Goal: Check status: Check status

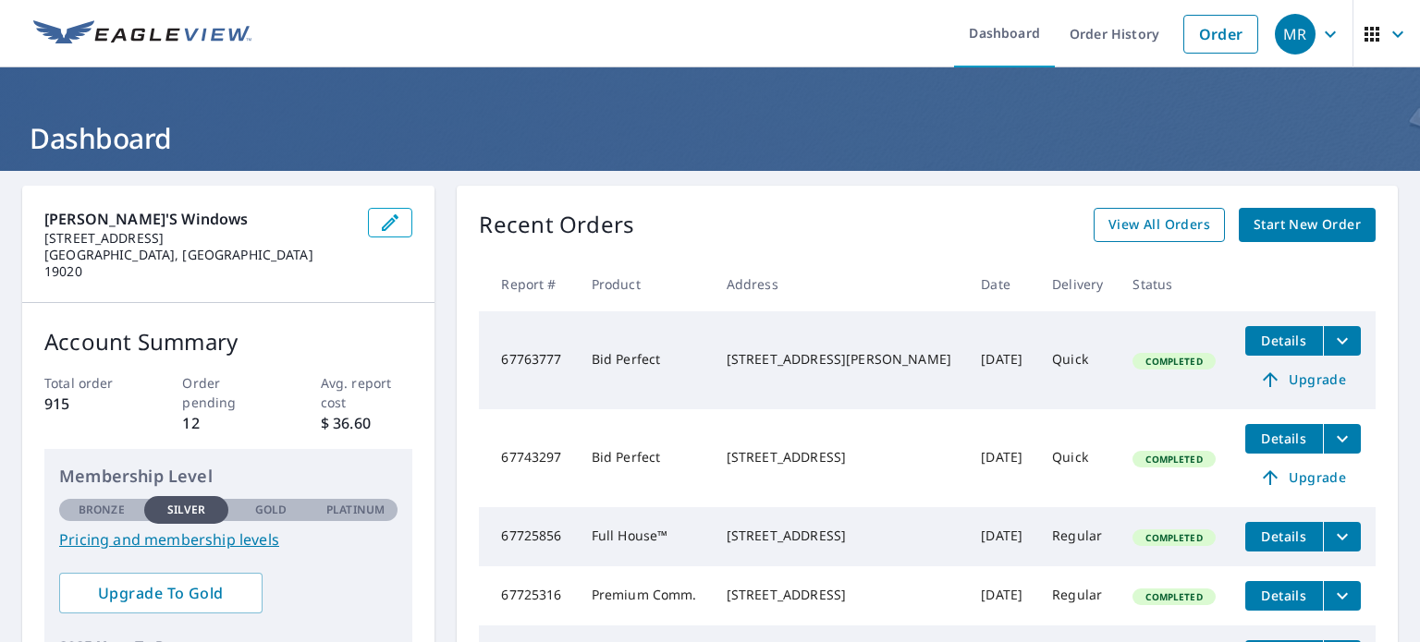
click at [1146, 238] on link "View All Orders" at bounding box center [1159, 225] width 131 height 34
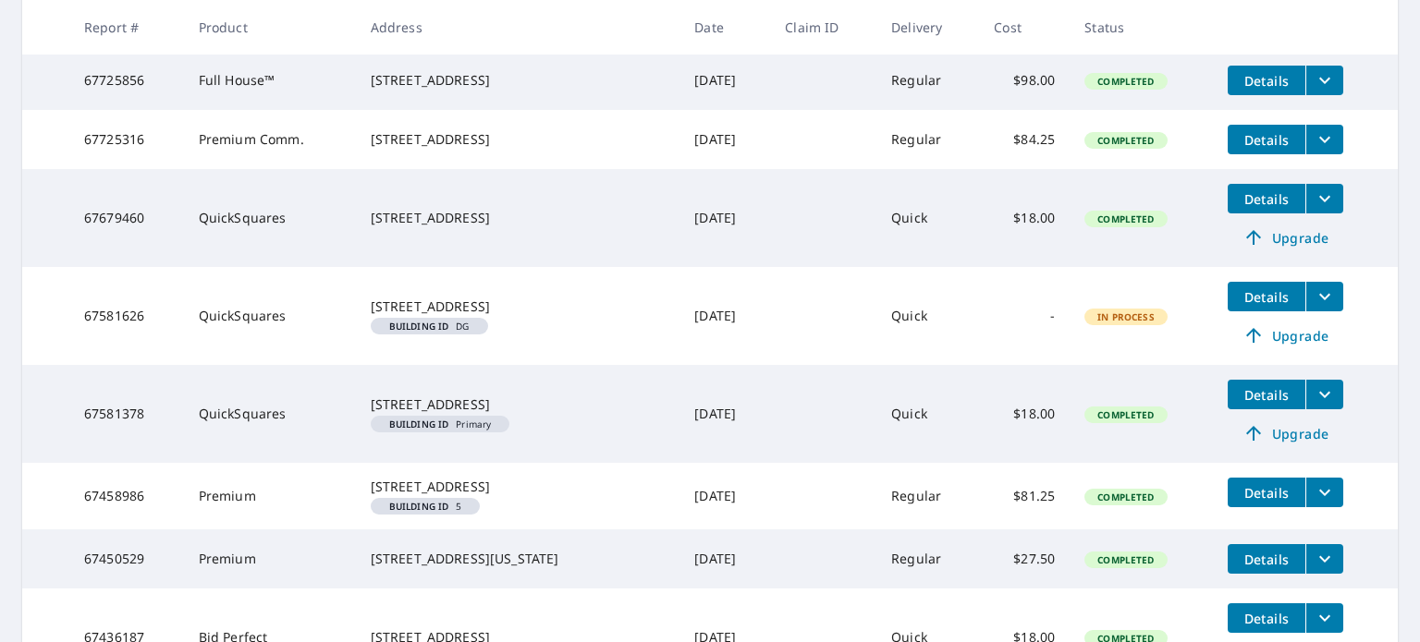
scroll to position [776, 0]
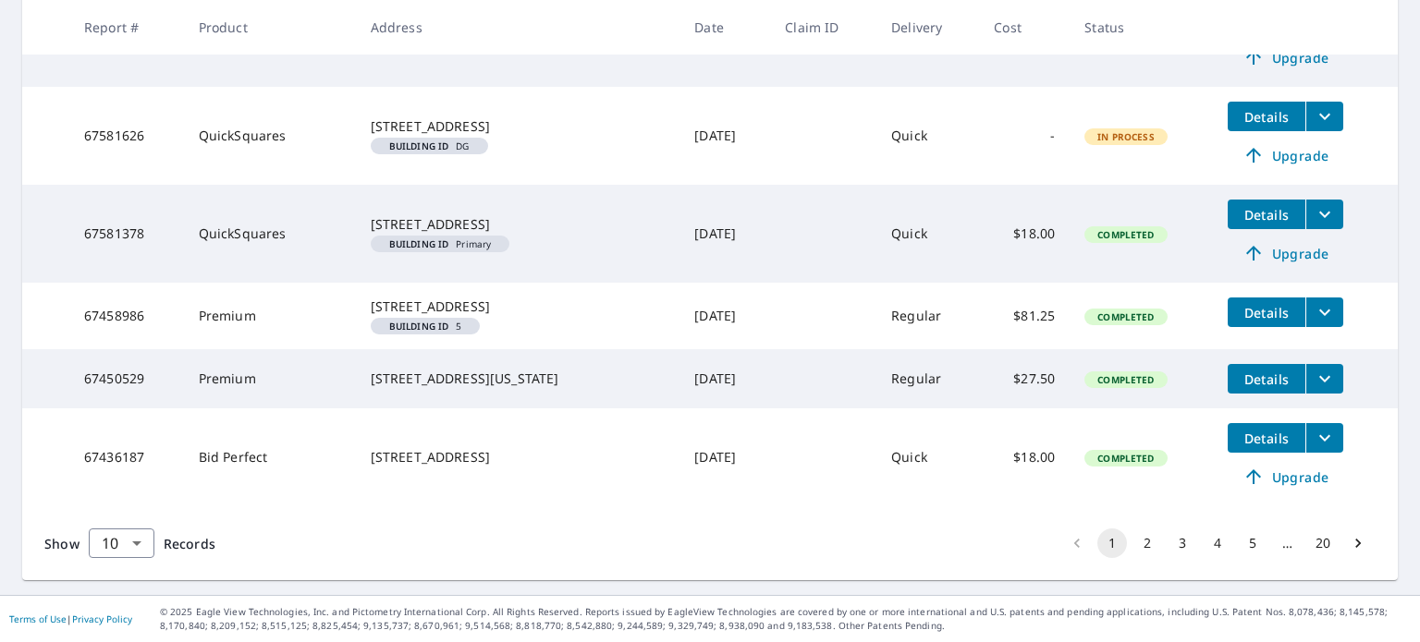
click at [1174, 545] on button "3" at bounding box center [1182, 544] width 30 height 30
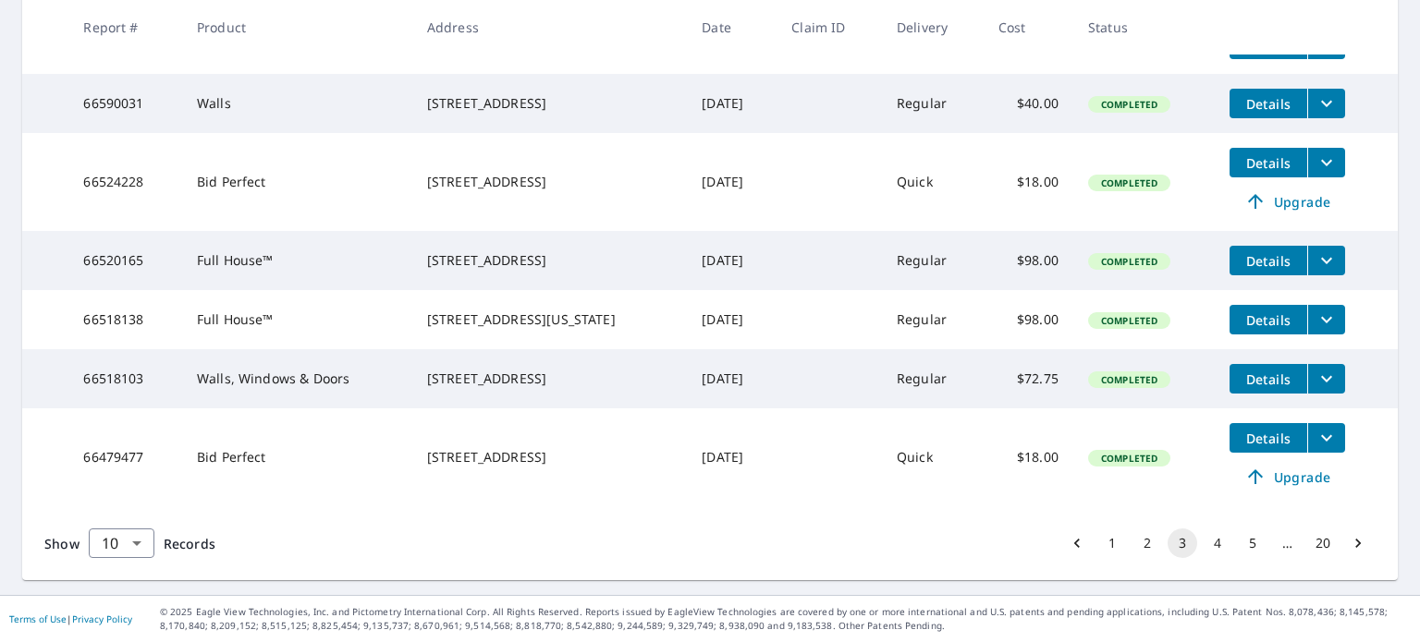
scroll to position [630, 0]
click at [1349, 543] on icon "Go to next page" at bounding box center [1358, 543] width 18 height 18
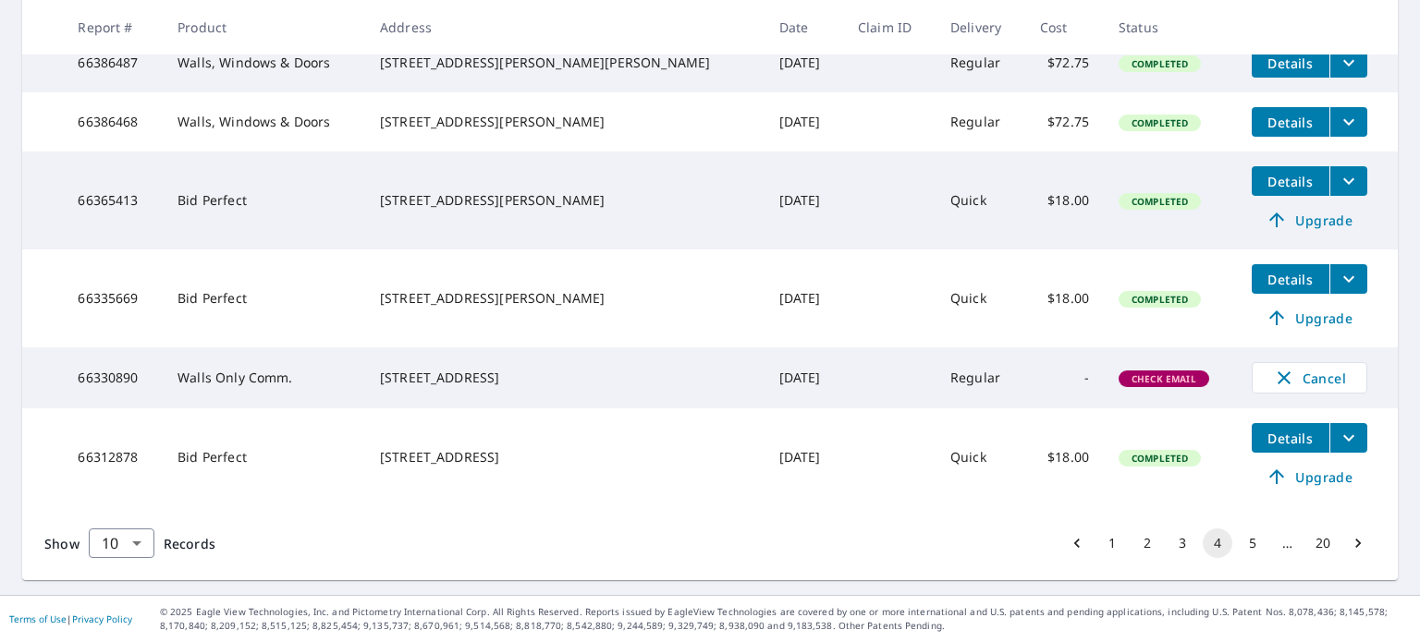
scroll to position [693, 0]
click at [1238, 545] on button "5" at bounding box center [1253, 544] width 30 height 30
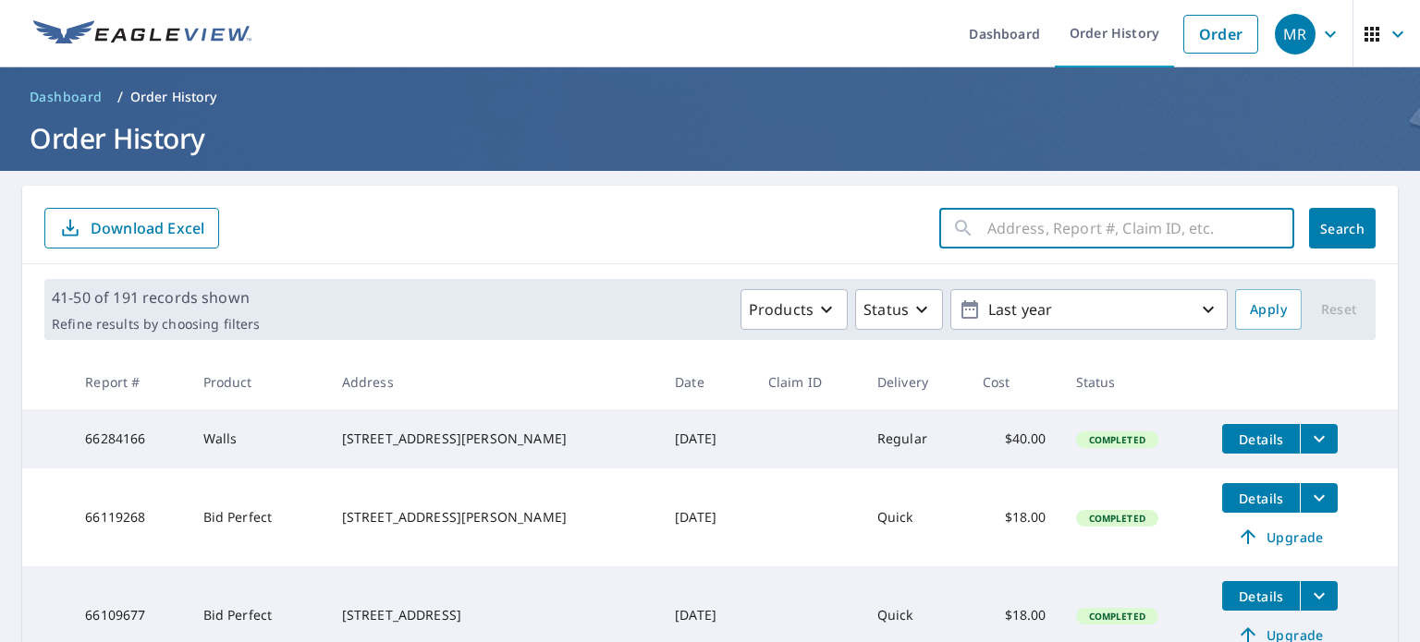
click at [1057, 228] on input "text" at bounding box center [1140, 228] width 307 height 52
type input "900"
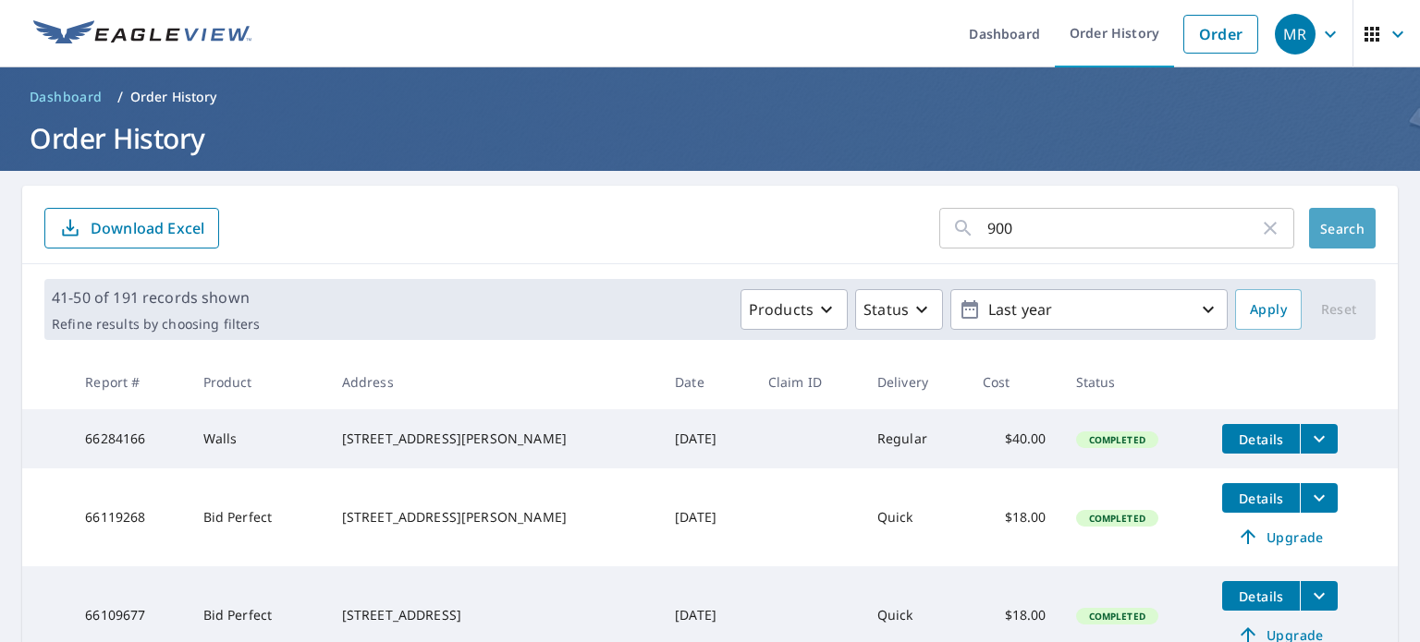
click at [1346, 235] on span "Search" at bounding box center [1342, 229] width 37 height 18
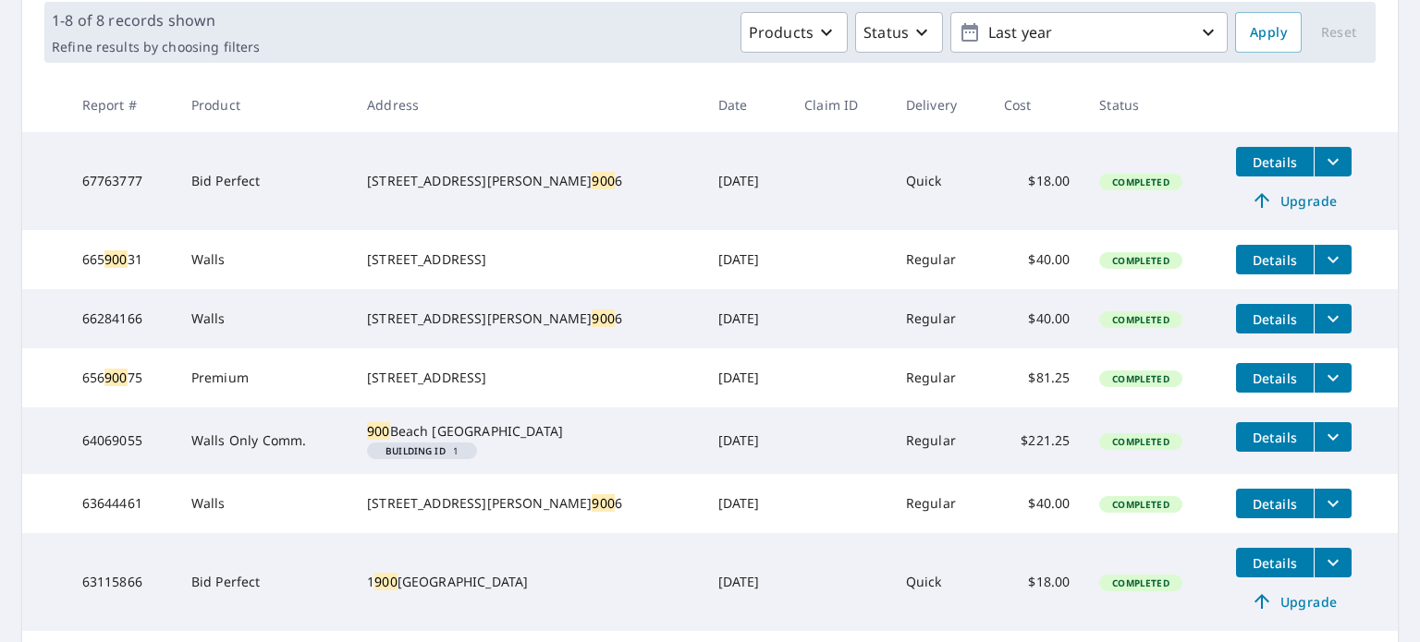
scroll to position [370, 0]
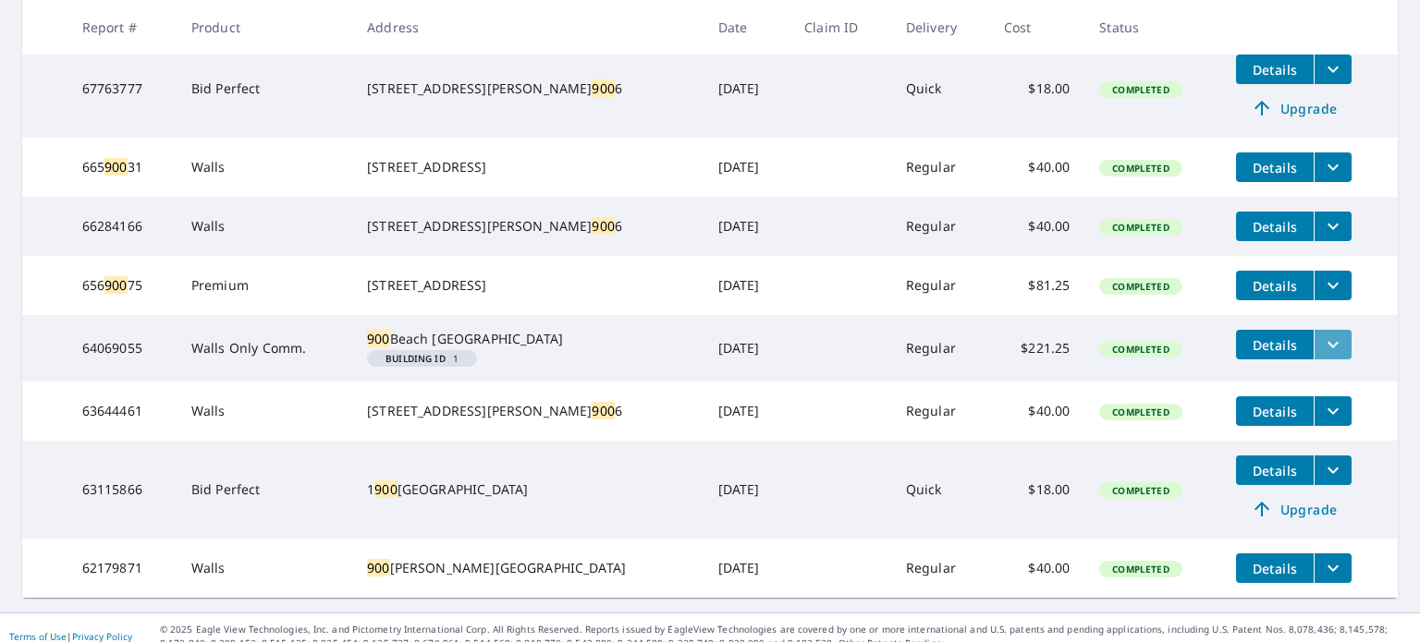
click at [1326, 360] on button "filesDropdownBtn-64069055" at bounding box center [1333, 345] width 38 height 30
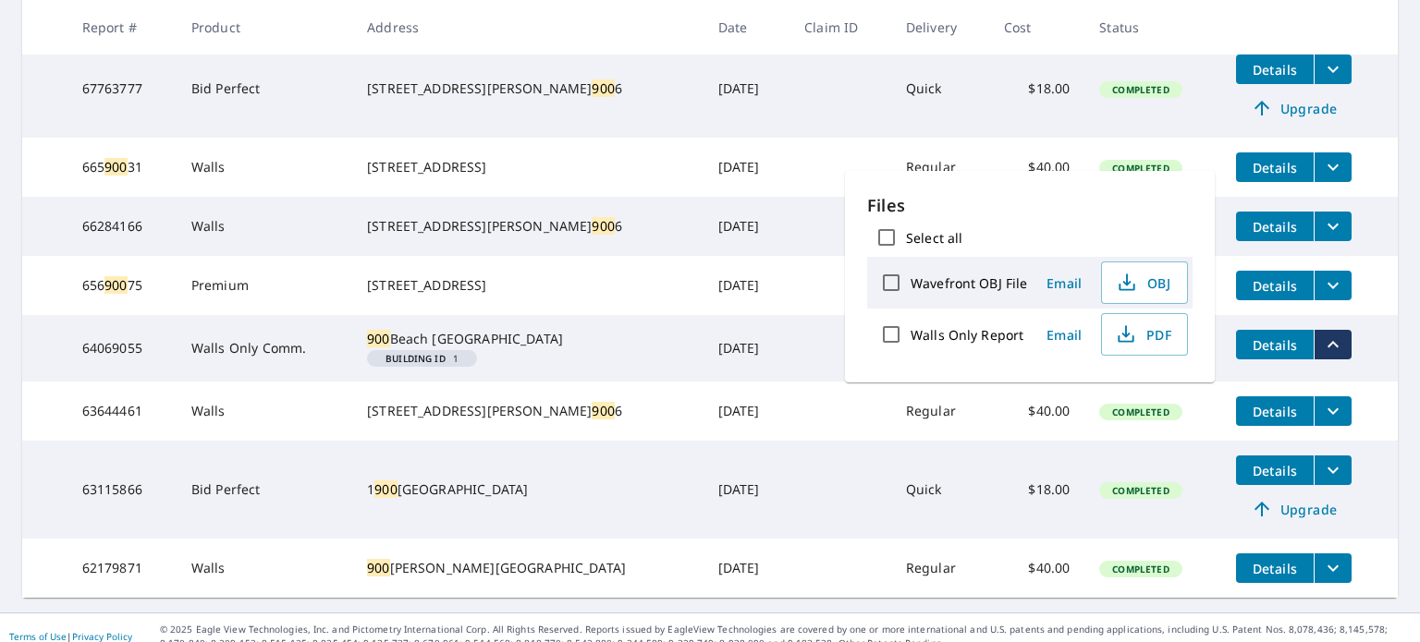
click at [422, 348] on div "[STREET_ADDRESS]" at bounding box center [527, 339] width 321 height 18
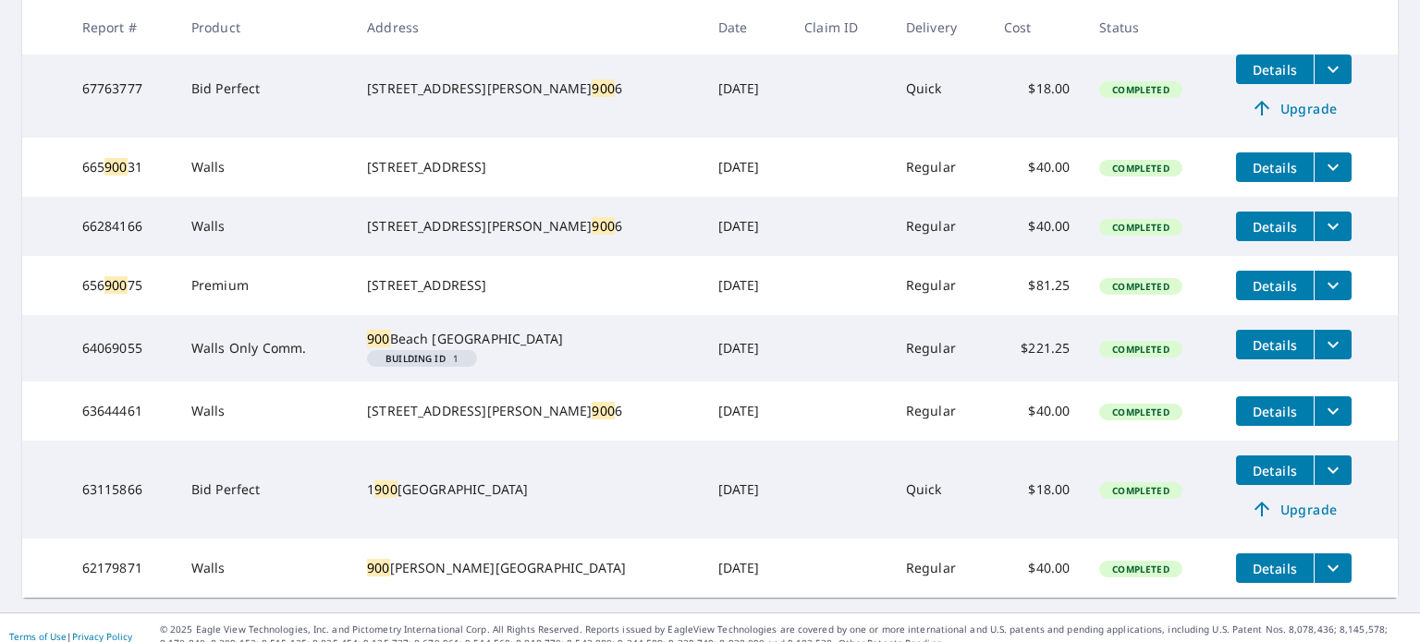
click at [1322, 356] on icon "filesDropdownBtn-64069055" at bounding box center [1333, 345] width 22 height 22
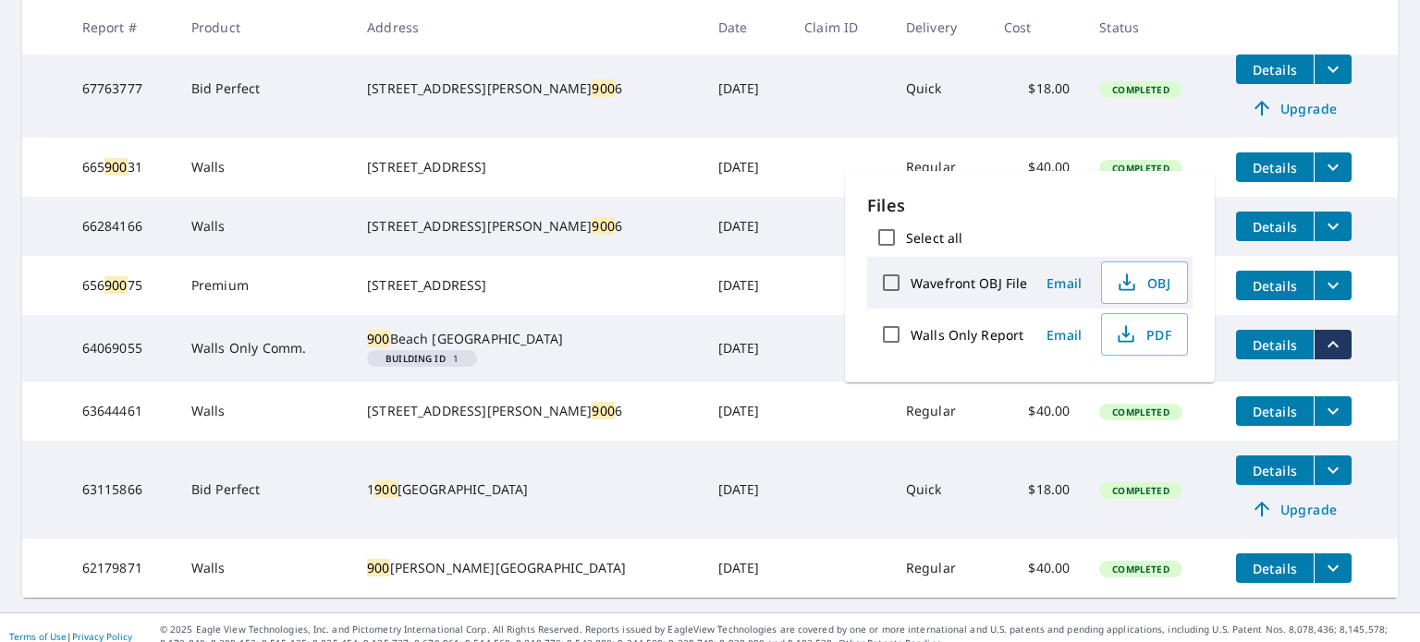
click at [940, 339] on label "Walls Only Report" at bounding box center [967, 335] width 113 height 18
click at [911, 339] on input "Walls Only Report" at bounding box center [891, 334] width 39 height 39
checkbox input "true"
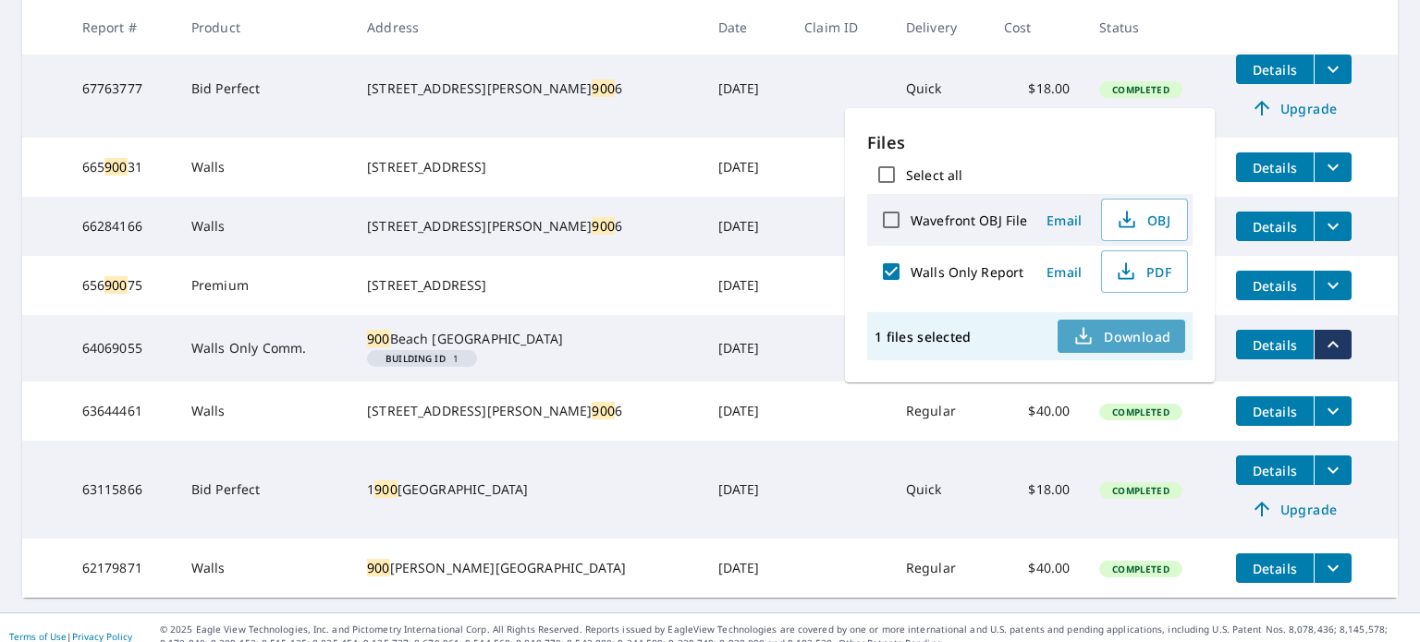
click at [1096, 334] on span "Download" at bounding box center [1121, 336] width 98 height 22
click at [0, 380] on main "900 ​ Search Download Excel 1-8 of 8 records shown Refine results by choosing f…" at bounding box center [710, 207] width 1420 height 812
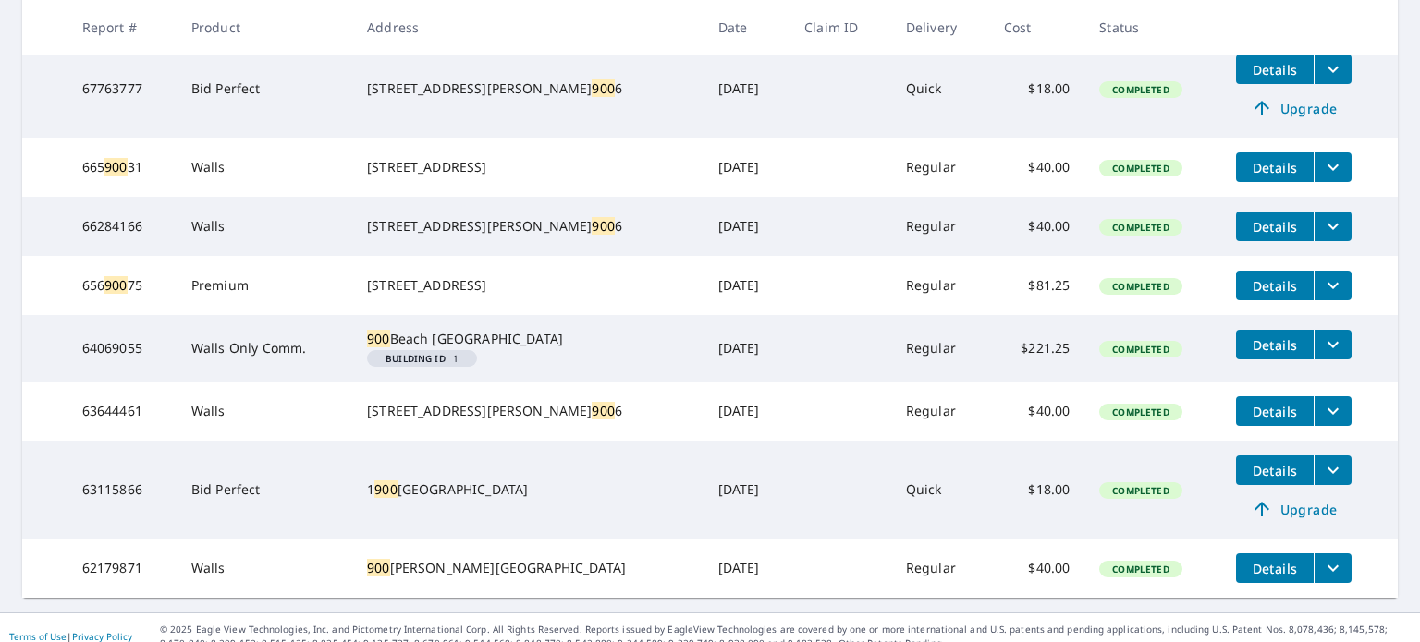
click at [1249, 354] on span "Details" at bounding box center [1274, 345] width 55 height 18
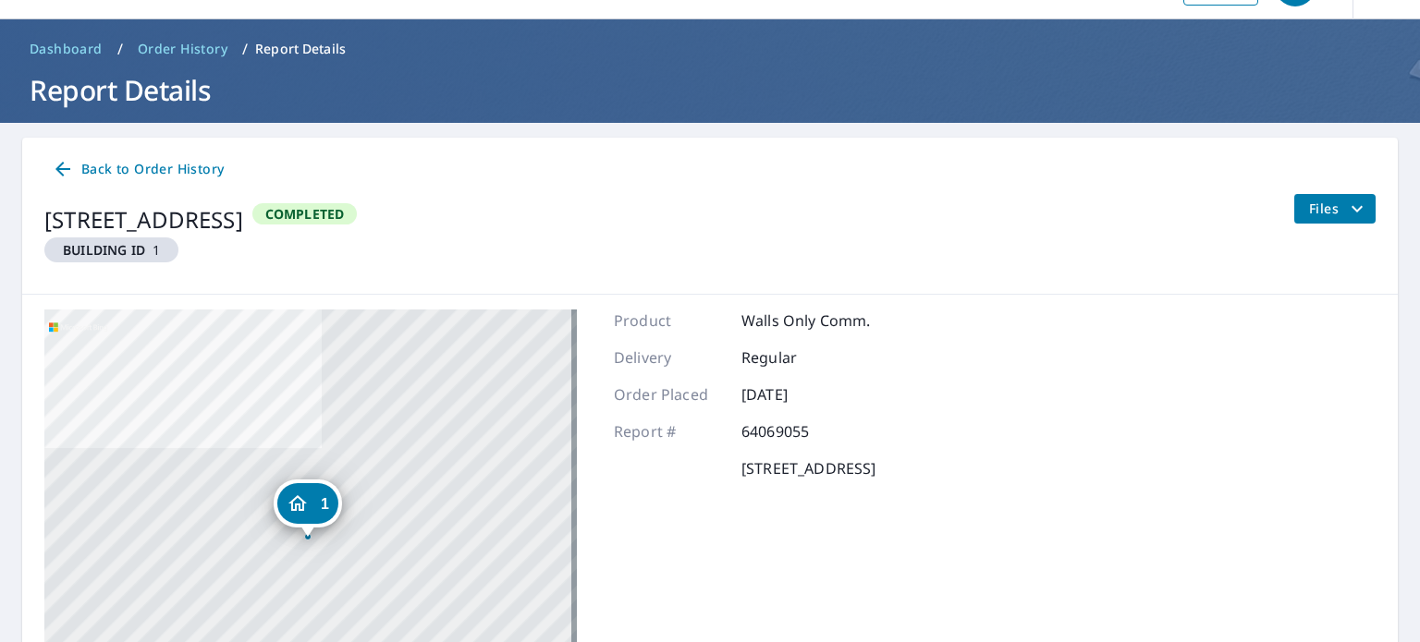
scroll to position [92, 0]
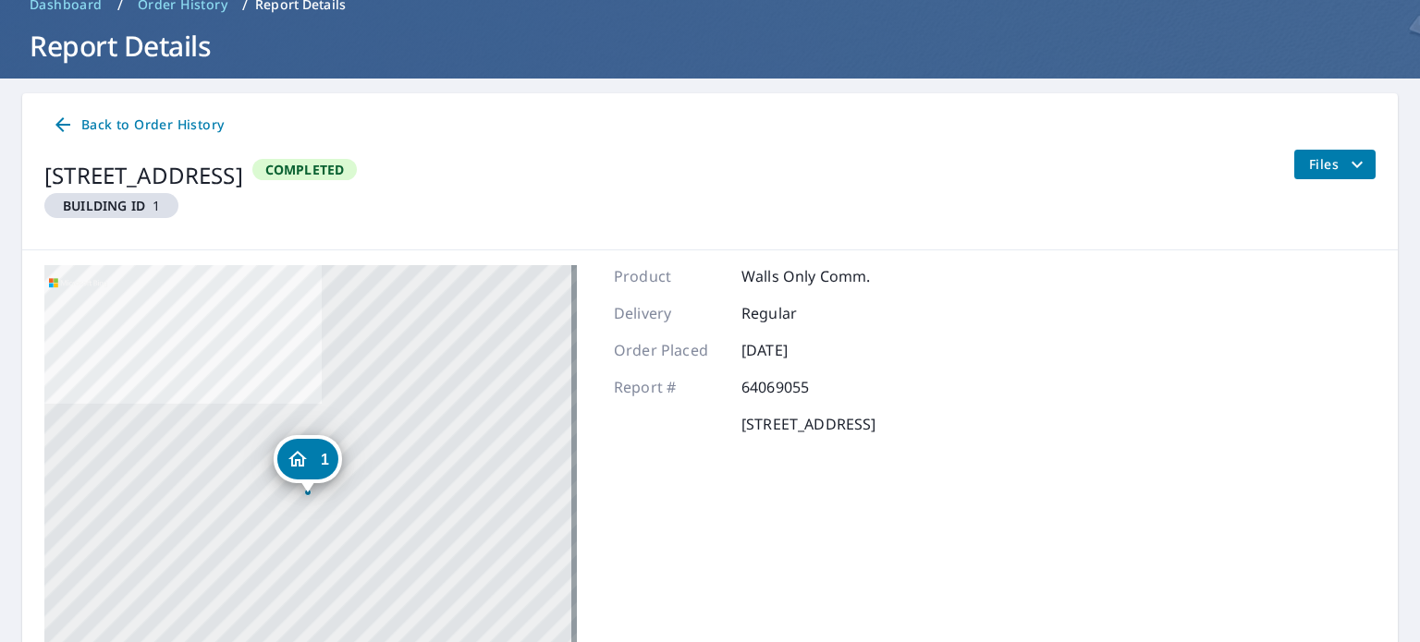
click at [269, 395] on div "1 [STREET_ADDRESS]" at bounding box center [310, 496] width 532 height 462
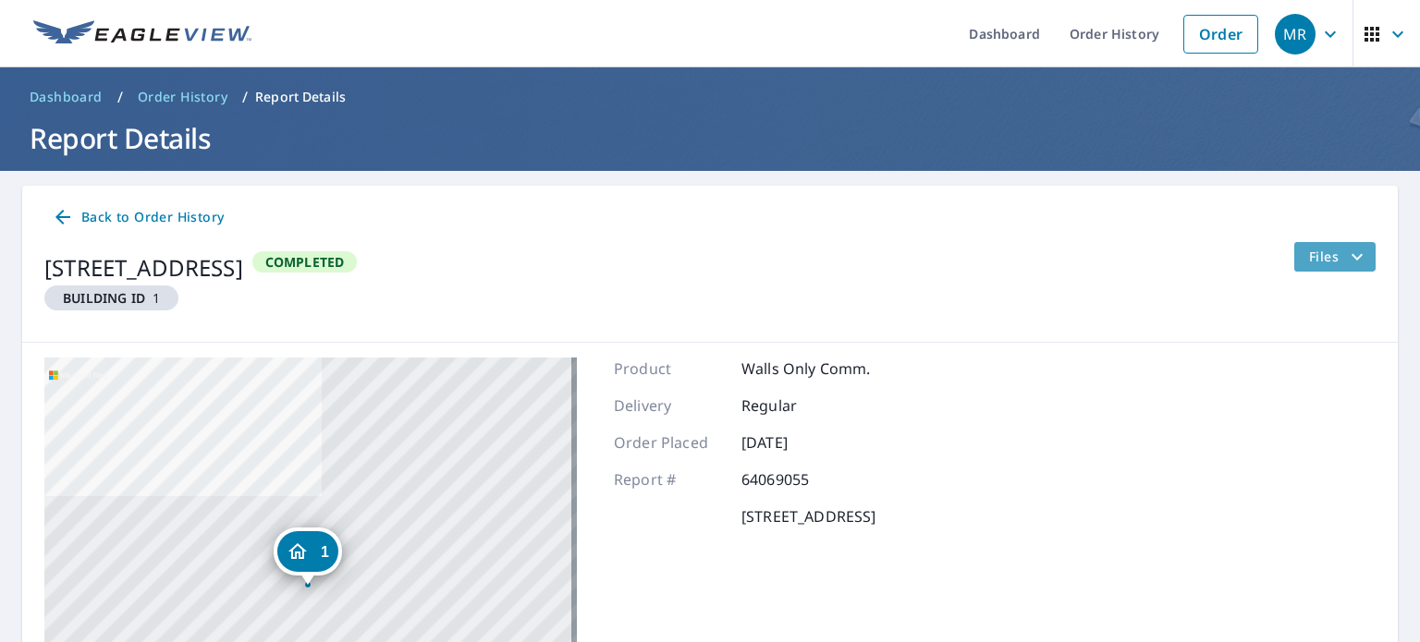
click at [1350, 254] on icon "filesDropdownBtn-64069055" at bounding box center [1357, 257] width 22 height 22
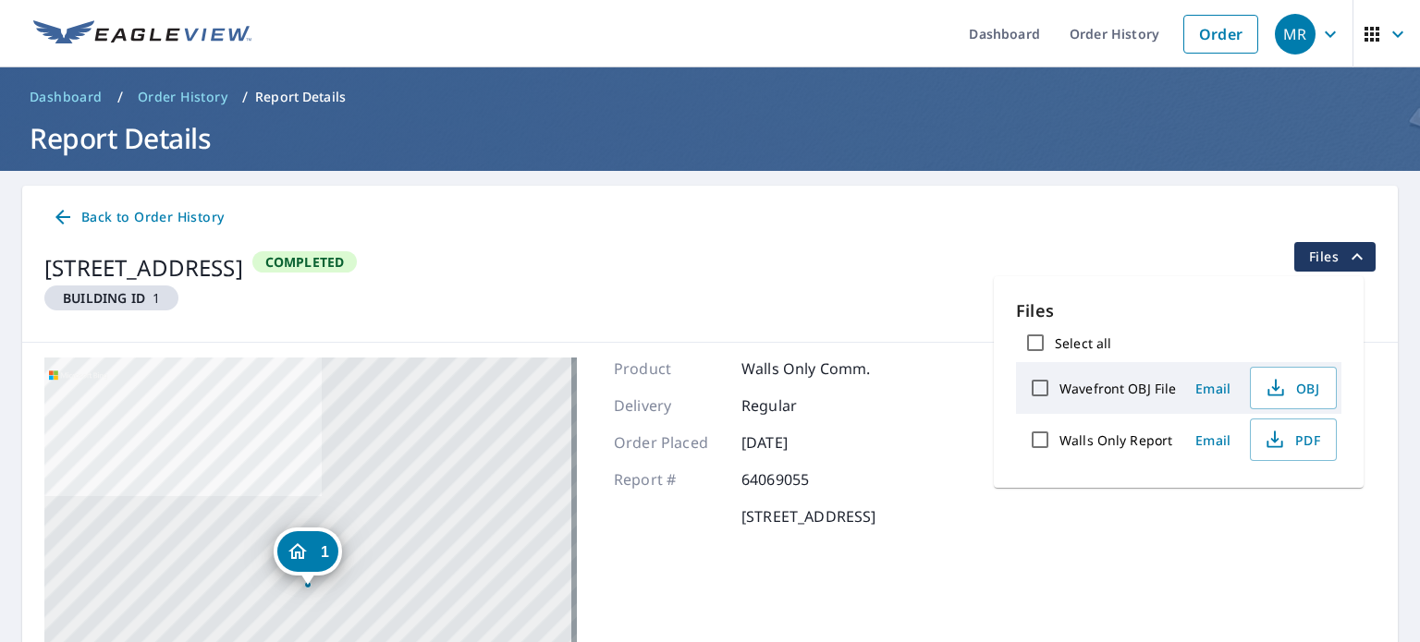
click at [641, 248] on div "[STREET_ADDRESS] Building ID 1 Completed Files" at bounding box center [709, 284] width 1331 height 85
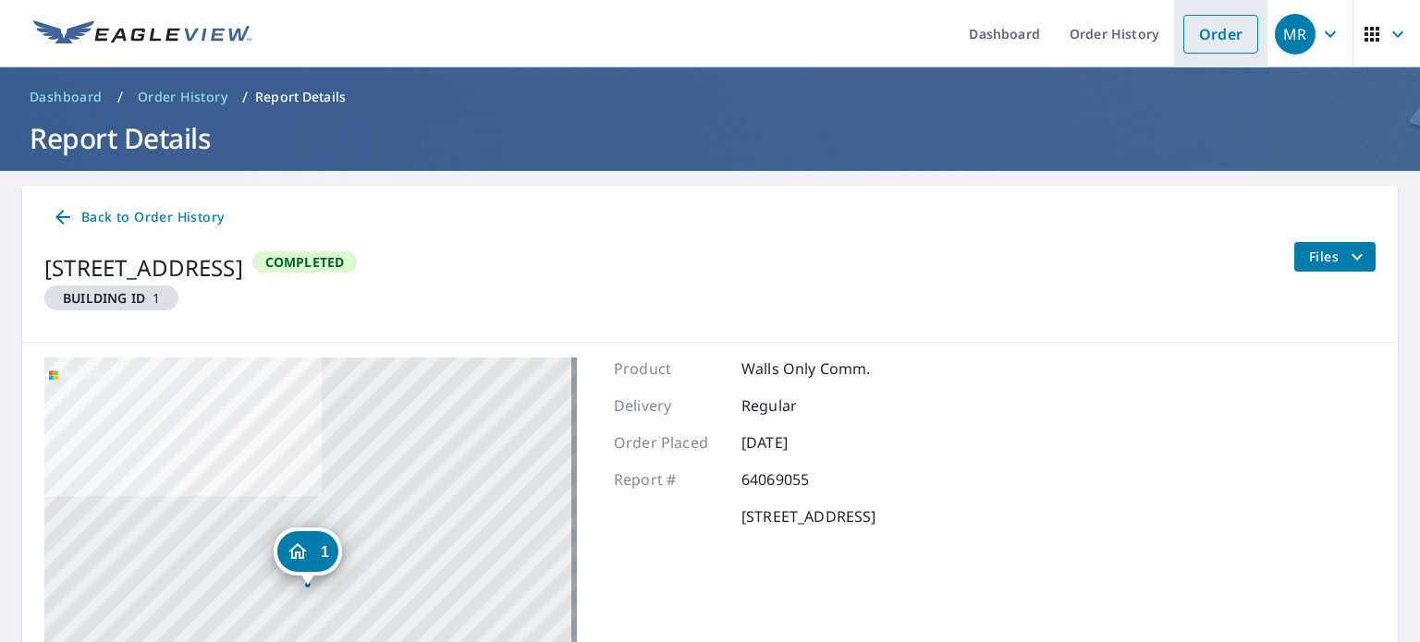
click at [1183, 31] on link "Order" at bounding box center [1220, 34] width 75 height 39
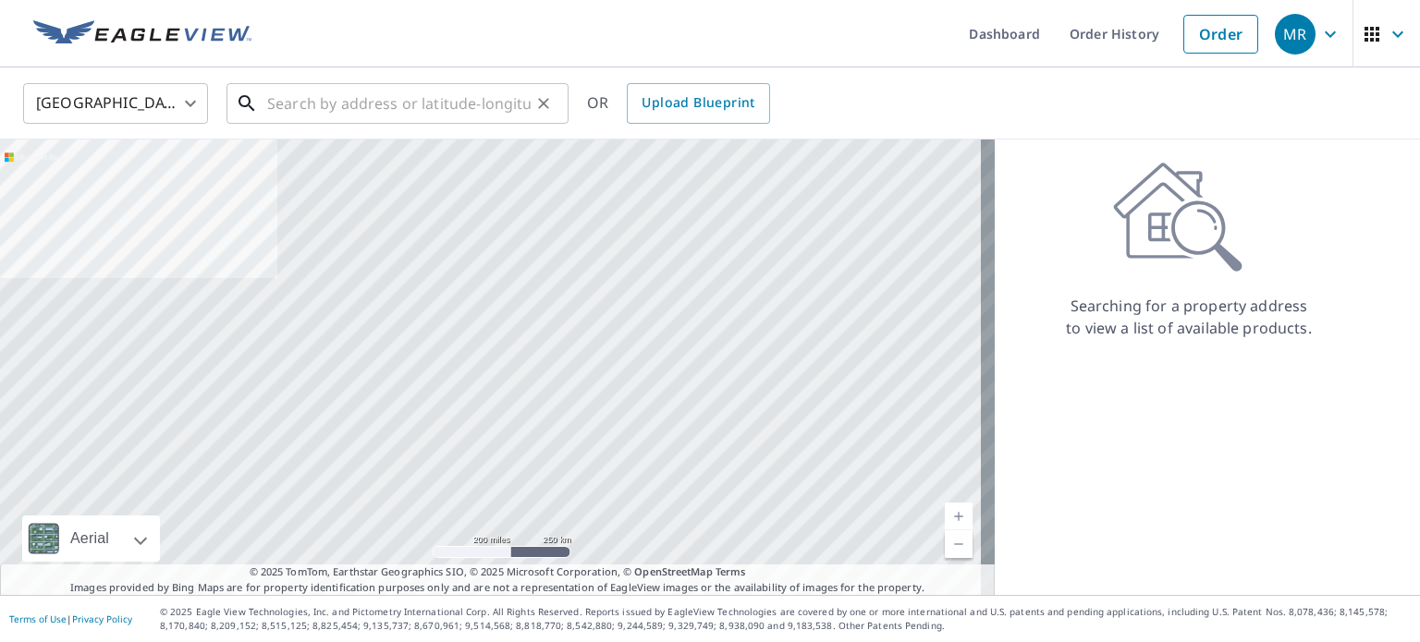
click at [334, 95] on input "text" at bounding box center [398, 104] width 263 height 52
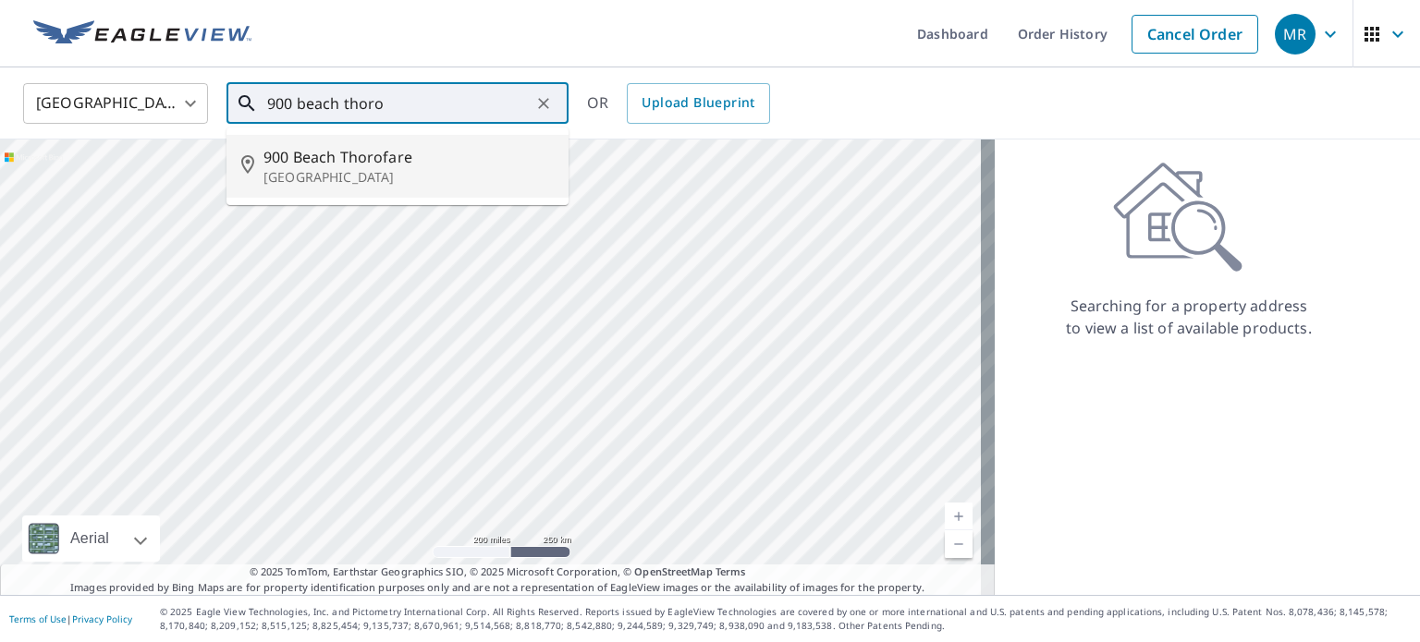
click at [345, 169] on p "[GEOGRAPHIC_DATA]" at bounding box center [408, 177] width 290 height 18
type input "[STREET_ADDRESS]"
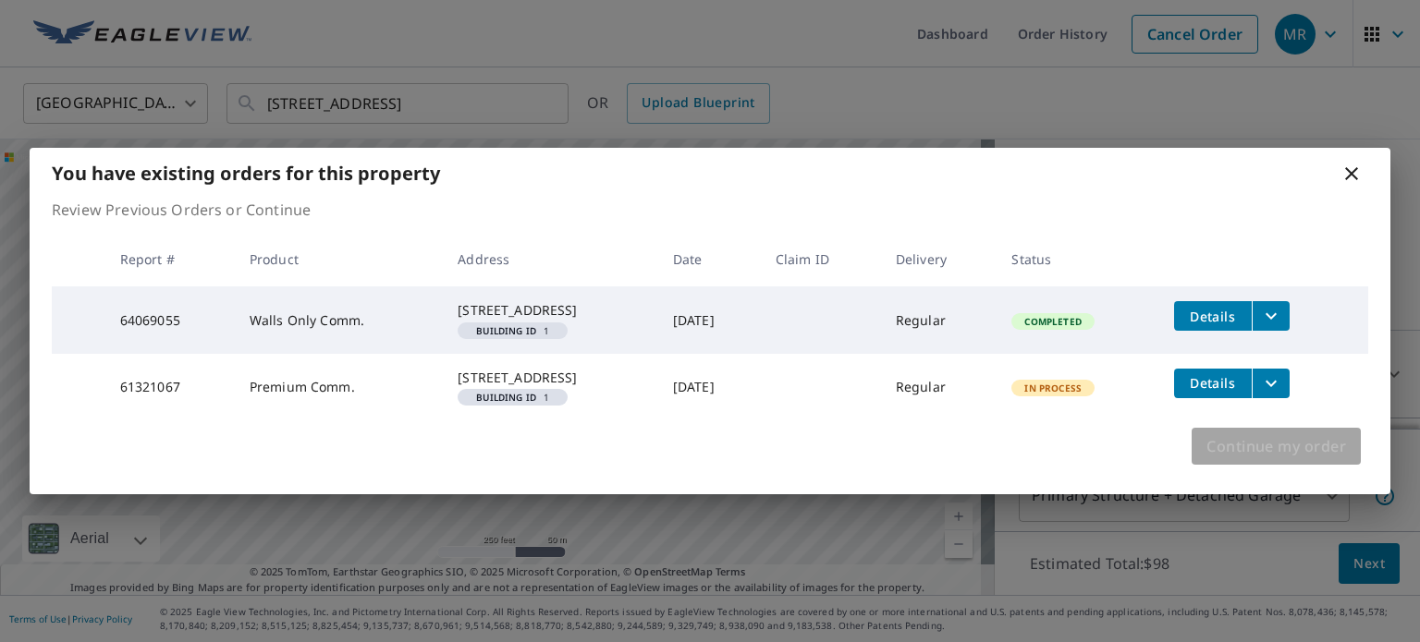
click at [1279, 459] on span "Continue my order" at bounding box center [1276, 447] width 140 height 26
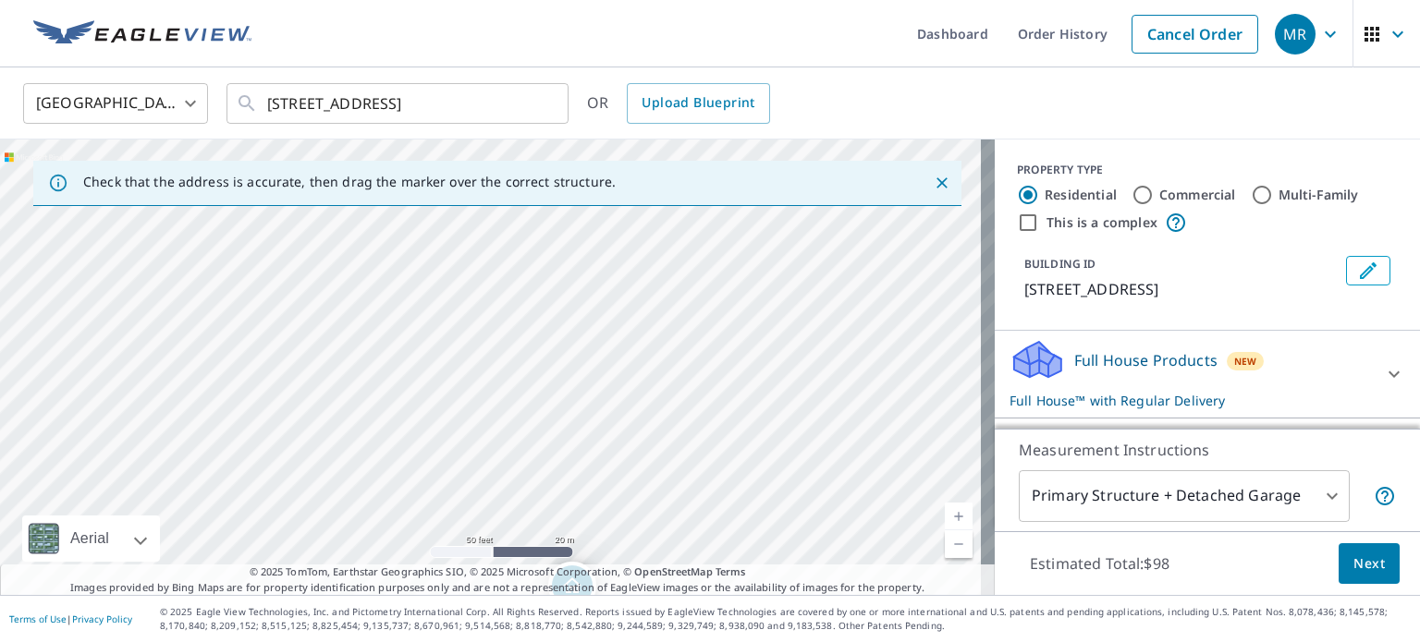
drag, startPoint x: 470, startPoint y: 313, endPoint x: 489, endPoint y: 406, distance: 94.5
click at [489, 406] on div "[STREET_ADDRESS]" at bounding box center [497, 368] width 995 height 456
drag, startPoint x: 189, startPoint y: 520, endPoint x: 373, endPoint y: 34, distance: 519.9
click at [373, 34] on ul "Dashboard Order History Cancel Order" at bounding box center [765, 33] width 1005 height 67
drag, startPoint x: 281, startPoint y: 292, endPoint x: 824, endPoint y: 686, distance: 670.4
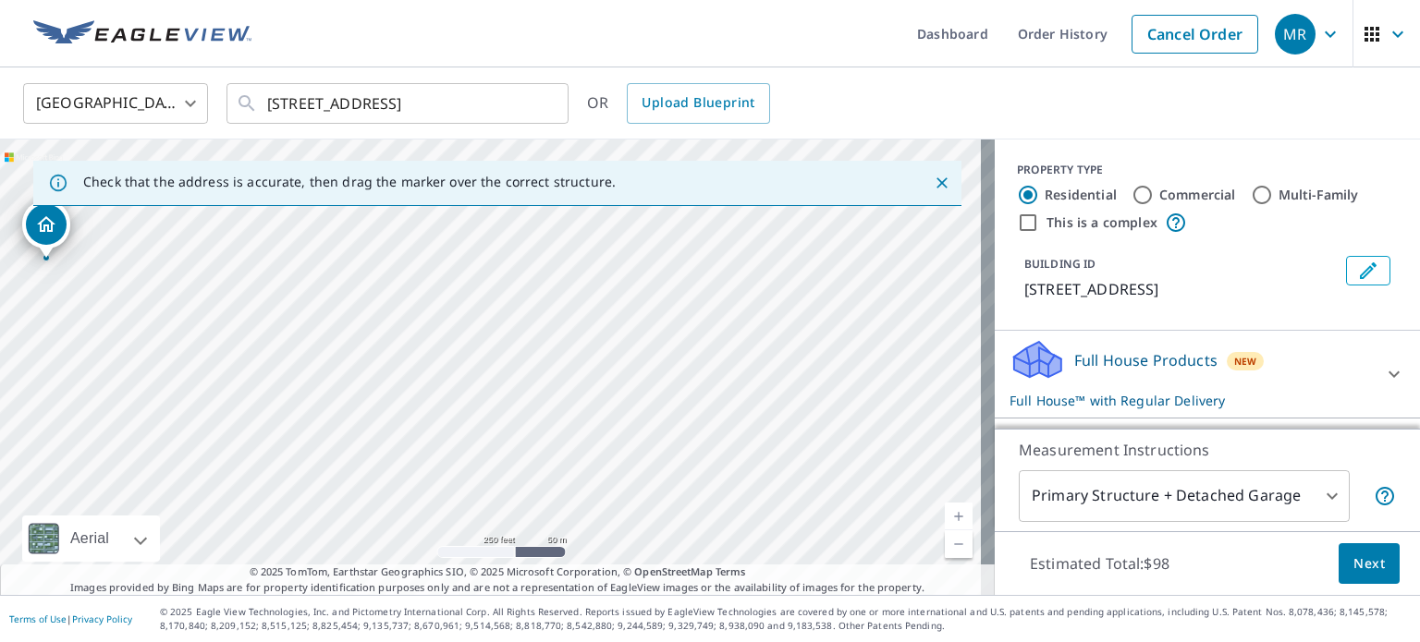
click at [824, 642] on html "MR MR Dashboard Order History Cancel Order MR [GEOGRAPHIC_DATA] [GEOGRAPHIC_DAT…" at bounding box center [710, 321] width 1420 height 642
click at [586, 406] on div "[STREET_ADDRESS]" at bounding box center [497, 368] width 995 height 456
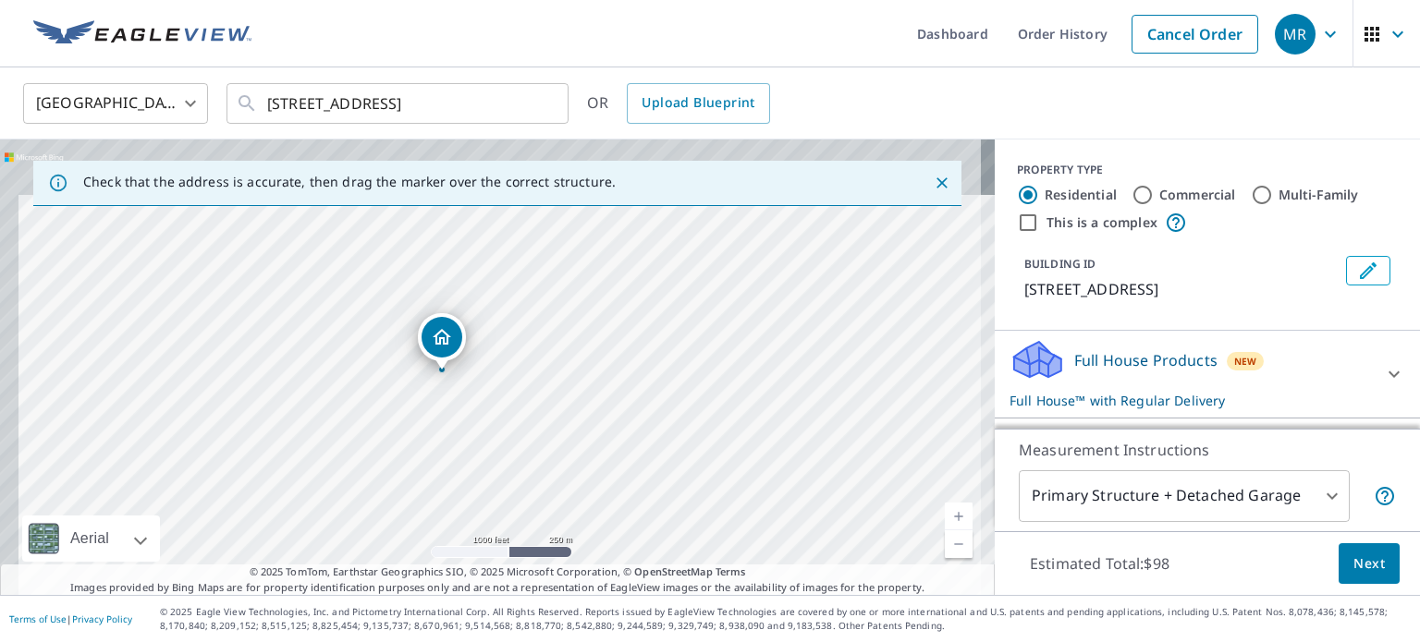
drag, startPoint x: 388, startPoint y: 363, endPoint x: 469, endPoint y: 476, distance: 138.5
click at [469, 476] on div "[STREET_ADDRESS]" at bounding box center [497, 368] width 995 height 456
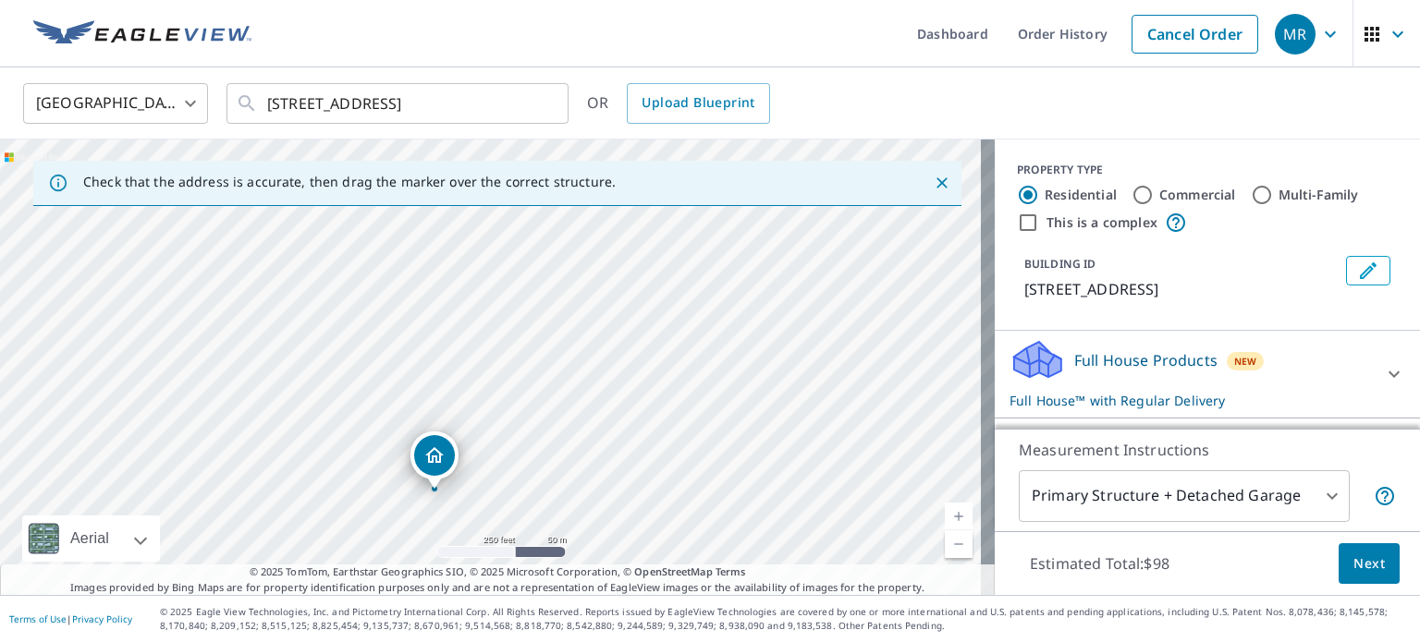
drag, startPoint x: 293, startPoint y: 416, endPoint x: 532, endPoint y: 199, distance: 323.3
click at [532, 199] on div "Check that the address is accurate, then drag the marker over the correct struc…" at bounding box center [497, 368] width 995 height 456
drag, startPoint x: 447, startPoint y: 424, endPoint x: 511, endPoint y: 94, distance: 336.1
click at [511, 94] on div "[GEOGRAPHIC_DATA] [GEOGRAPHIC_DATA] ​ [STREET_ADDRESS] ​ OR Upload Blueprint Ch…" at bounding box center [710, 331] width 1420 height 528
click at [387, 267] on div "[STREET_ADDRESS]" at bounding box center [497, 368] width 995 height 456
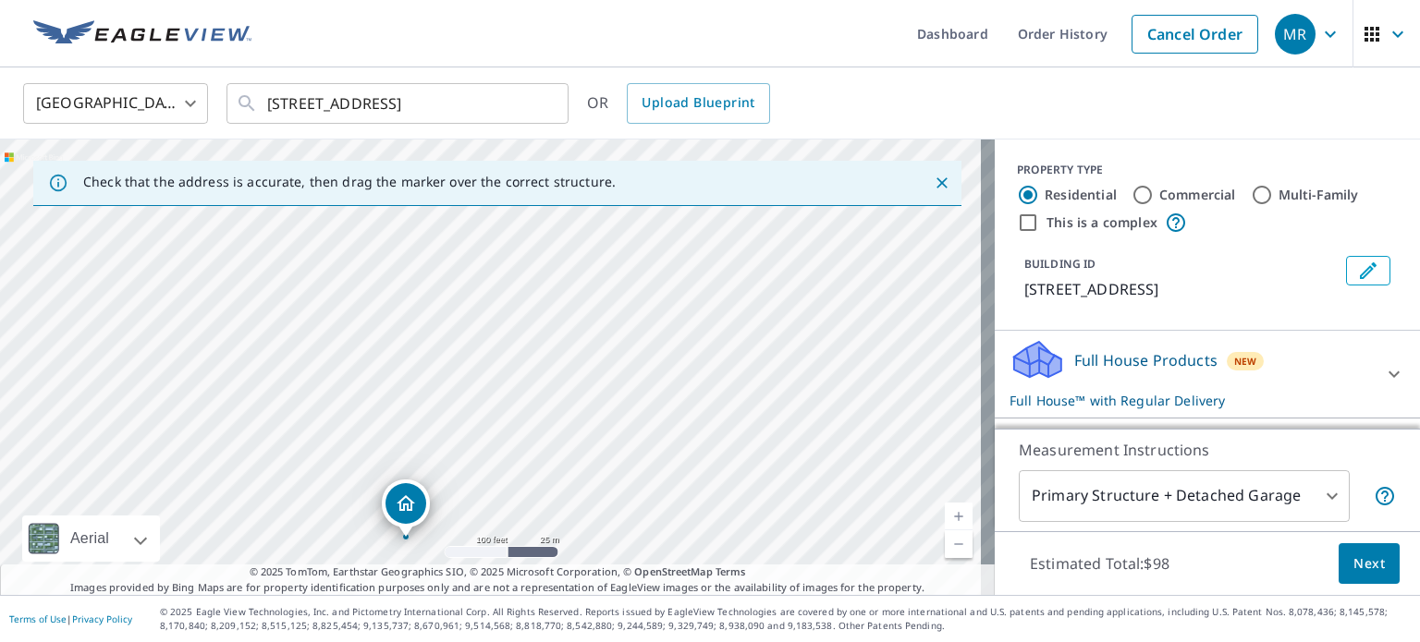
drag, startPoint x: 317, startPoint y: 373, endPoint x: 432, endPoint y: 182, distance: 222.3
click at [432, 182] on div "Check that the address is accurate, then drag the marker over the correct struc…" at bounding box center [497, 368] width 995 height 456
drag, startPoint x: 385, startPoint y: 411, endPoint x: 725, endPoint y: -112, distance: 623.6
click at [725, 0] on html "MR MR Dashboard Order History Cancel Order MR [GEOGRAPHIC_DATA] [GEOGRAPHIC_DAT…" at bounding box center [710, 321] width 1420 height 642
click at [444, 333] on div "[STREET_ADDRESS]" at bounding box center [497, 368] width 995 height 456
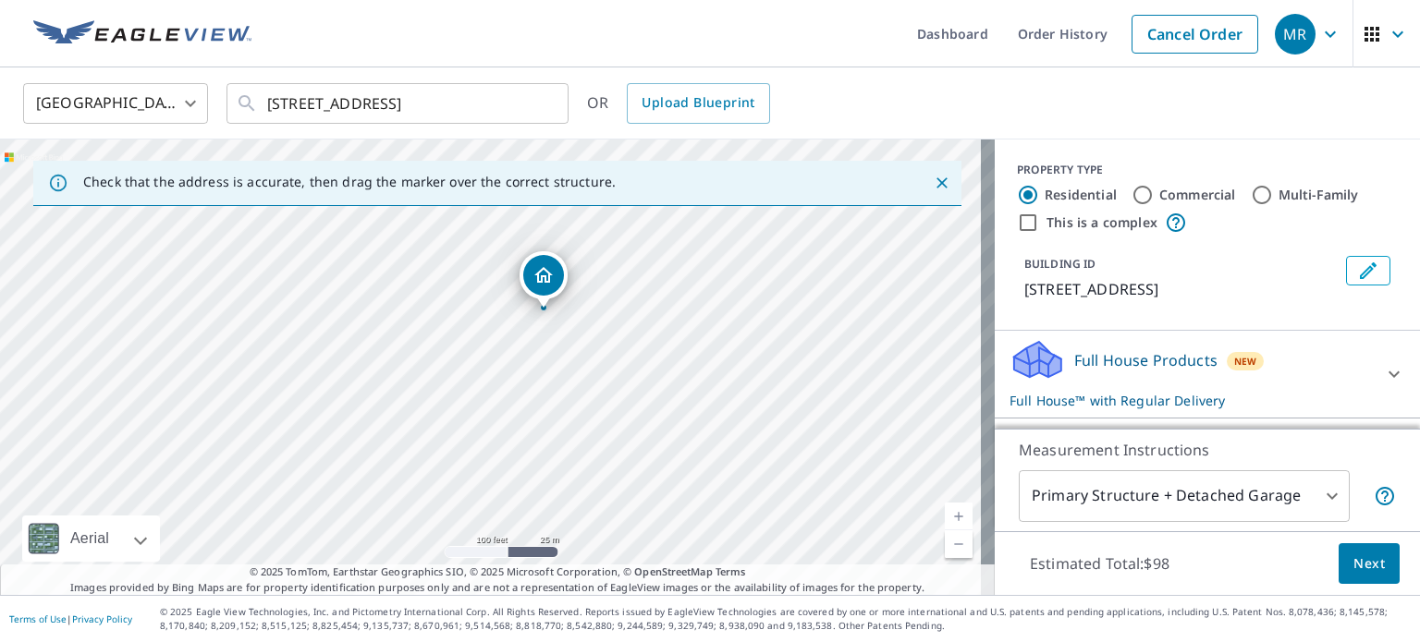
drag, startPoint x: 618, startPoint y: 462, endPoint x: 535, endPoint y: 273, distance: 207.0
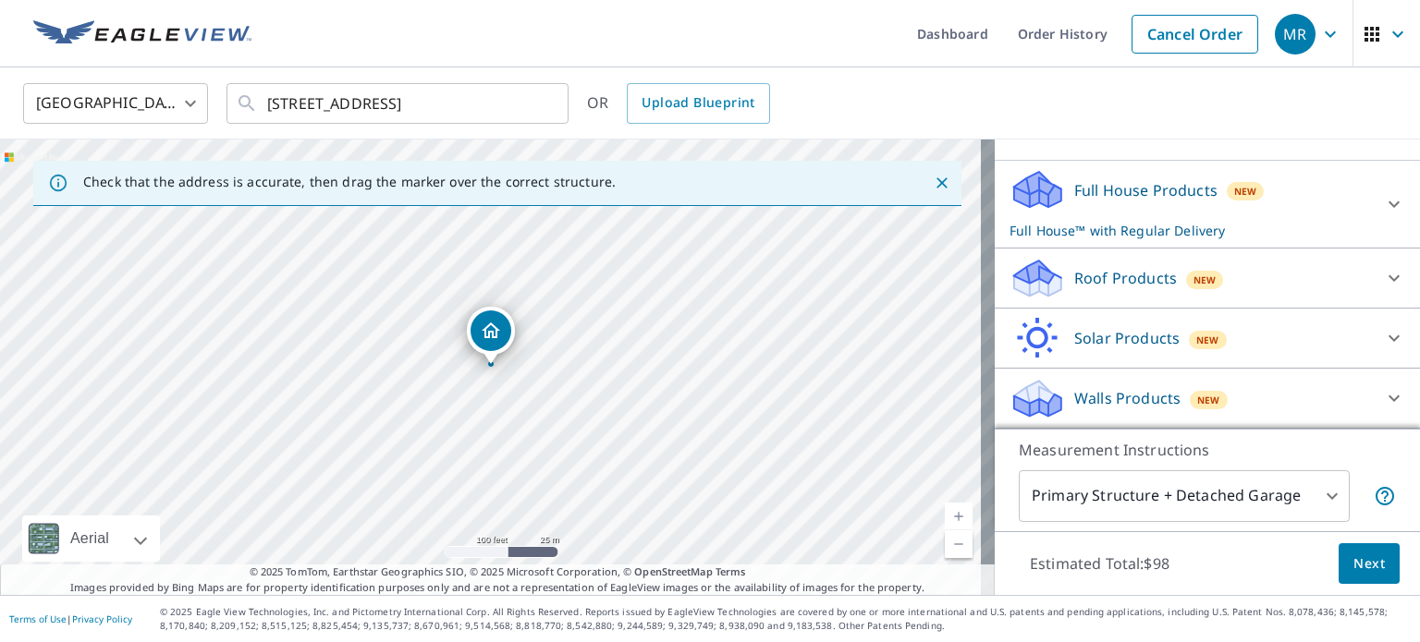
scroll to position [190, 0]
click at [1383, 278] on icon at bounding box center [1394, 278] width 22 height 22
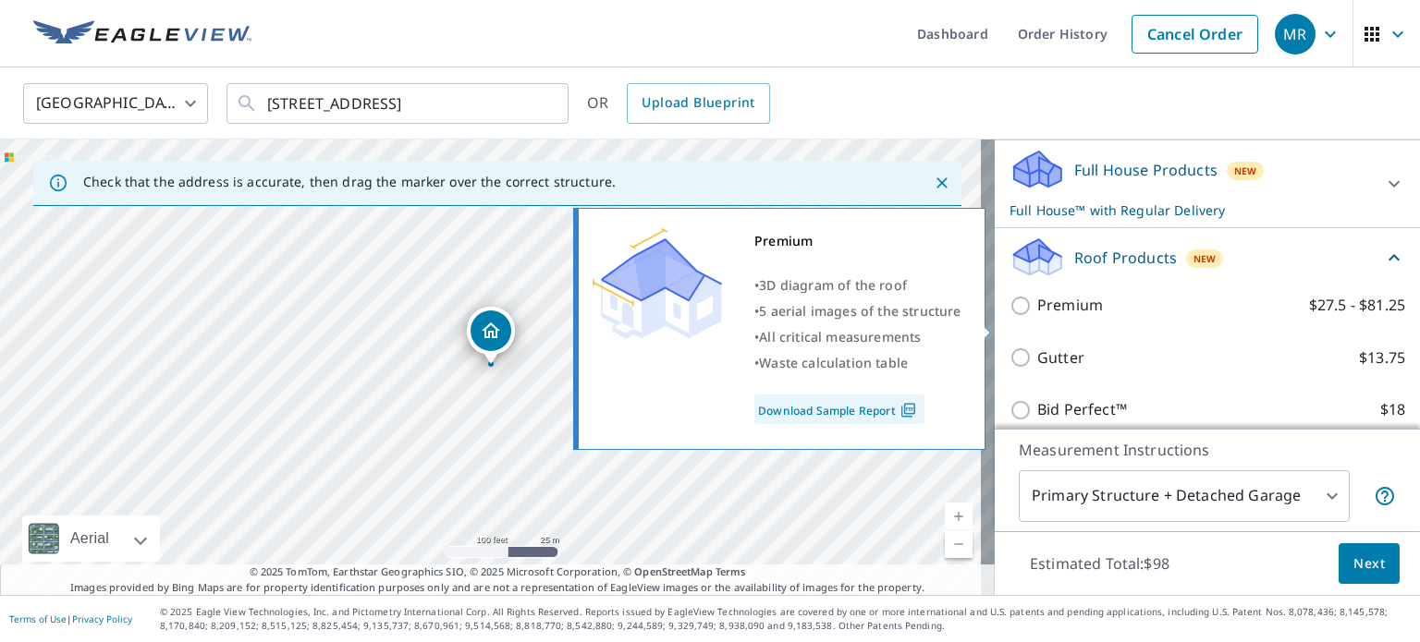
scroll to position [283, 0]
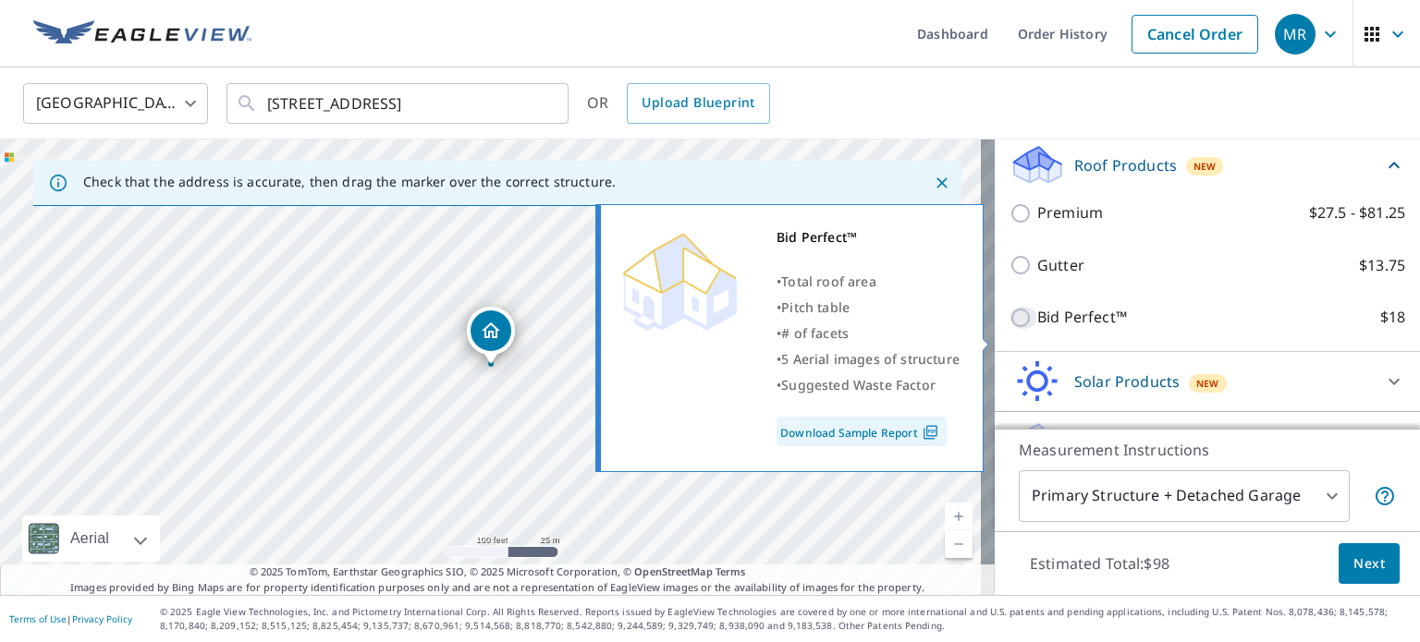
click at [1010, 329] on input "Bid Perfect™ $18" at bounding box center [1023, 318] width 28 height 22
checkbox input "true"
checkbox input "false"
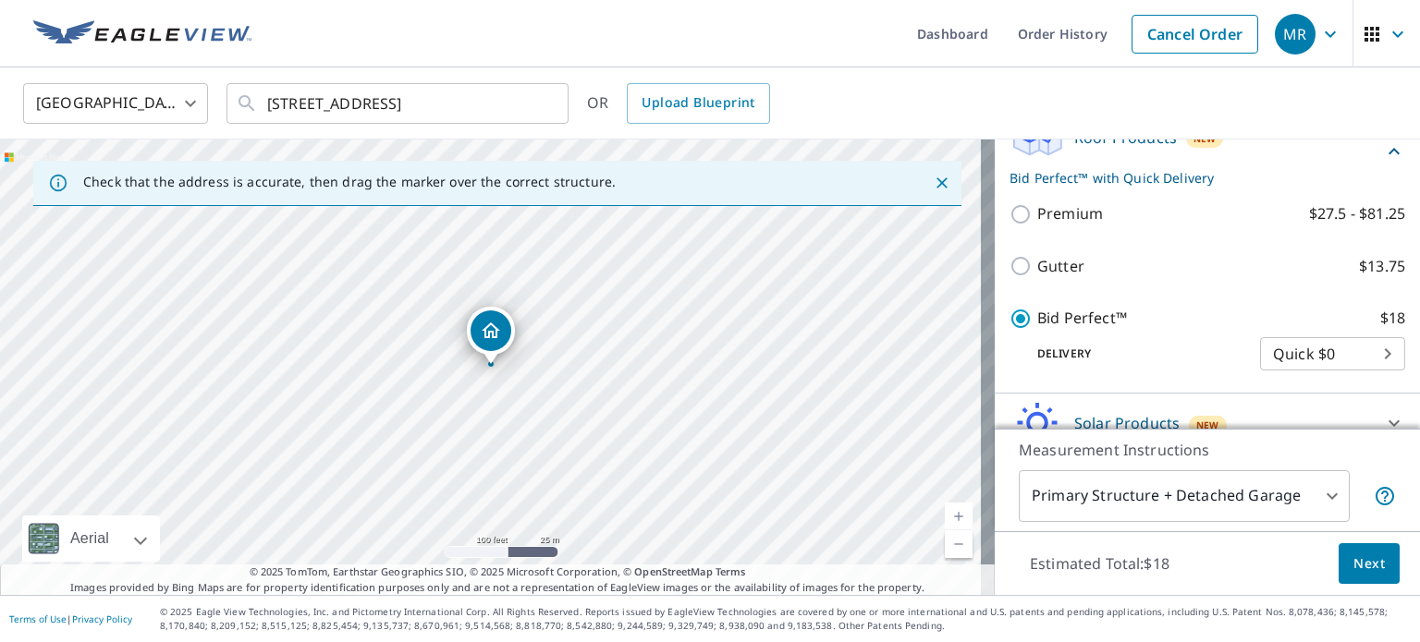
click at [1364, 561] on span "Next" at bounding box center [1368, 564] width 31 height 23
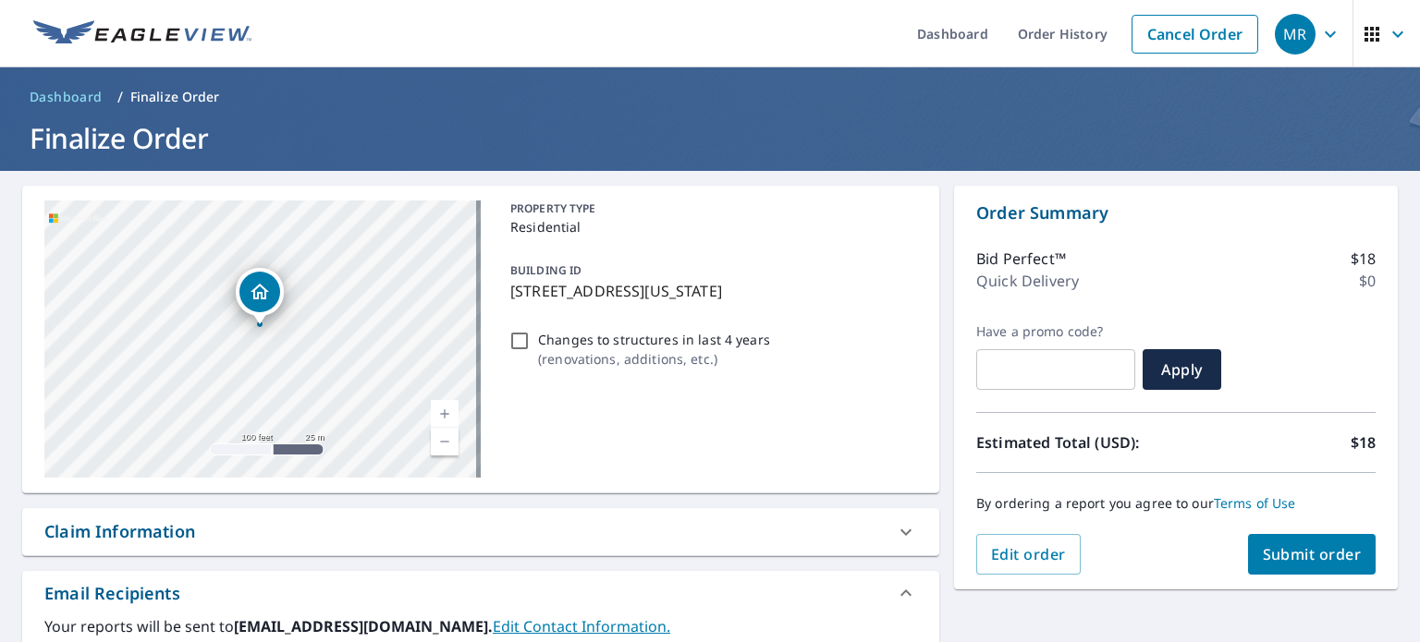
click at [1331, 547] on span "Submit order" at bounding box center [1312, 554] width 99 height 20
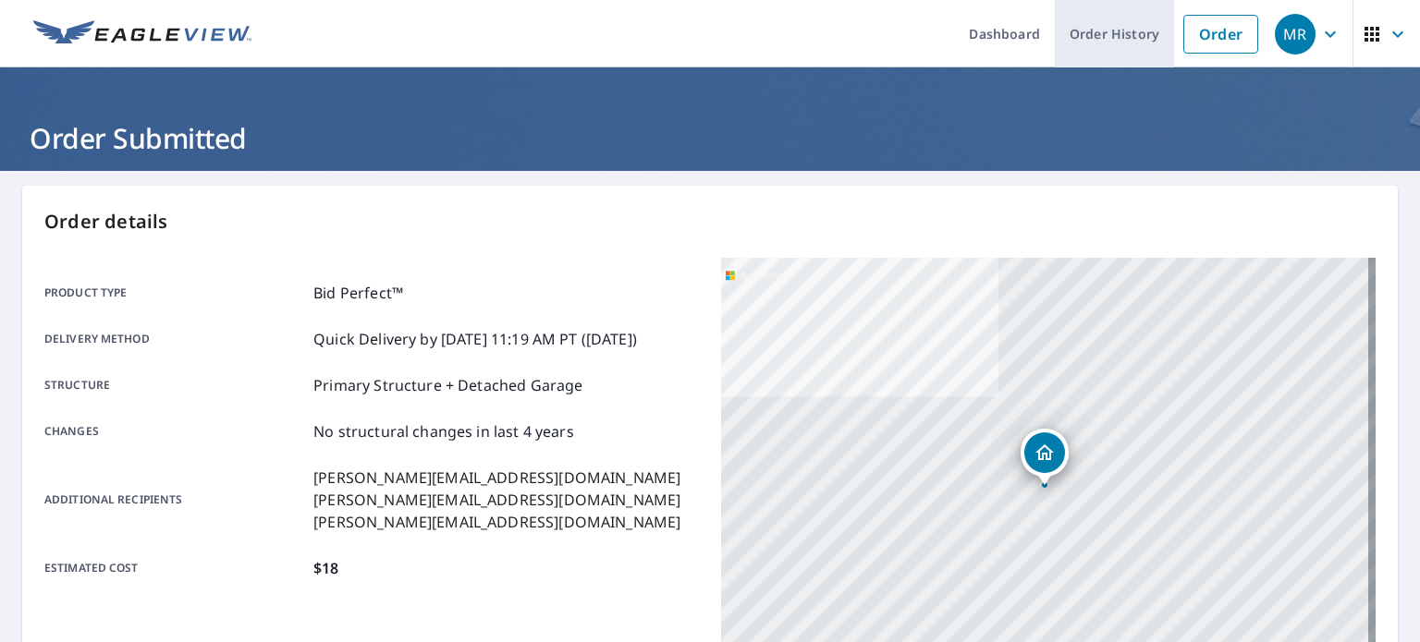
click at [1076, 50] on link "Order History" at bounding box center [1114, 33] width 119 height 67
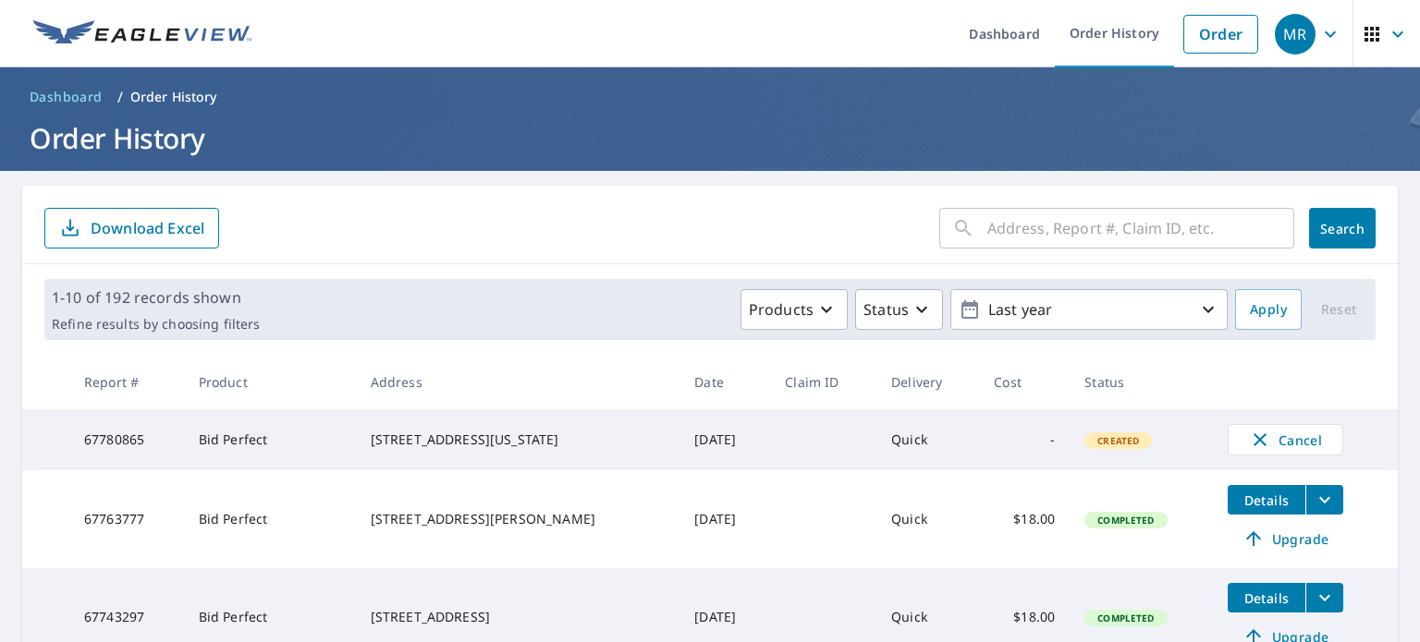
click at [1119, 228] on input "text" at bounding box center [1140, 228] width 307 height 52
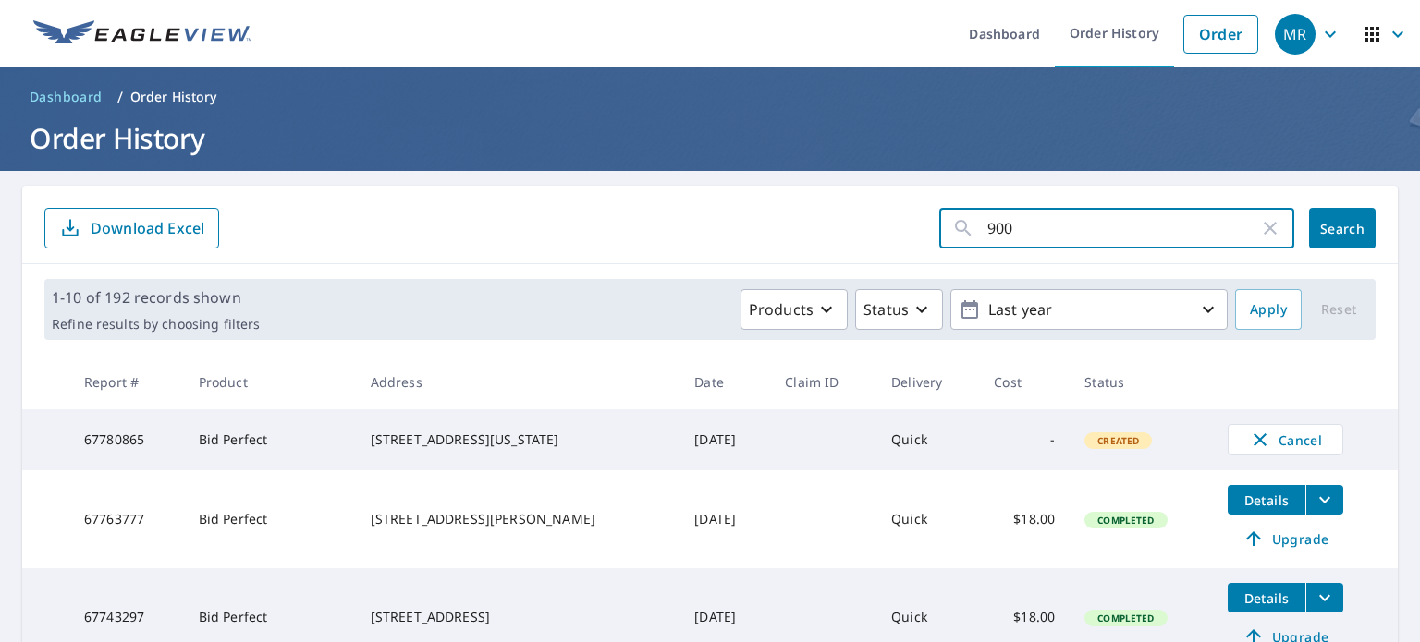
type input "900"
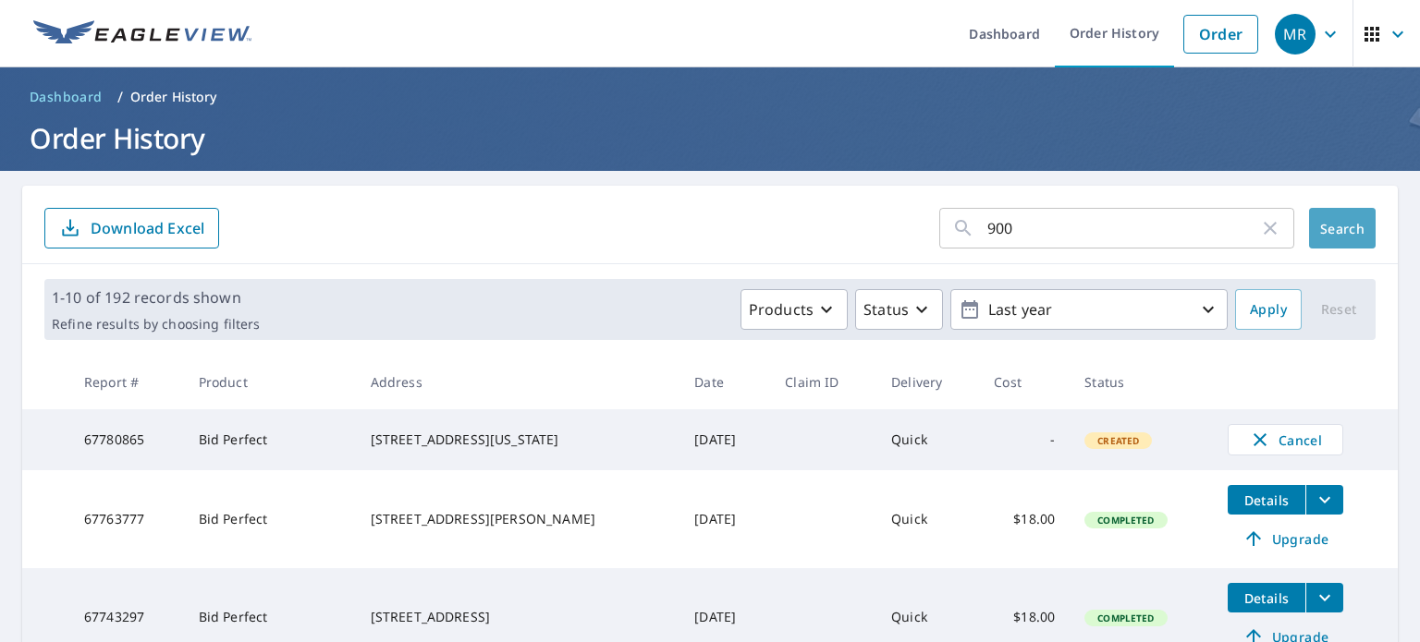
click at [1355, 225] on button "Search" at bounding box center [1342, 228] width 67 height 41
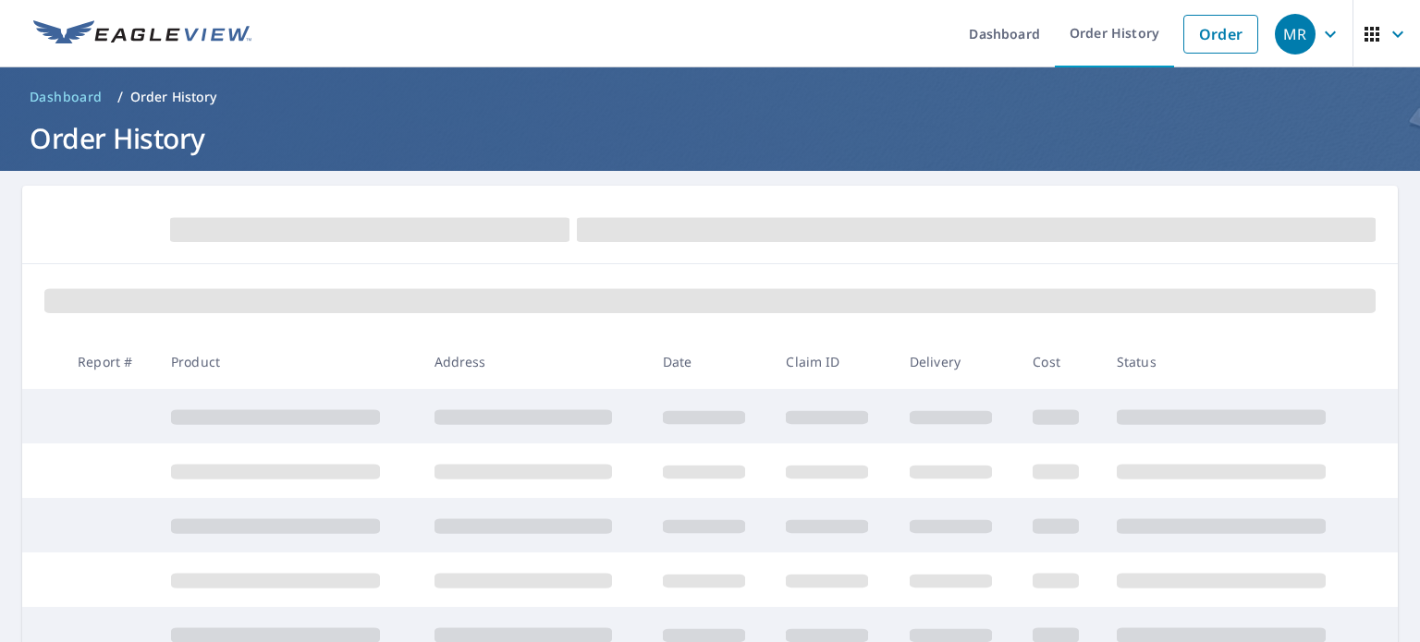
scroll to position [185, 0]
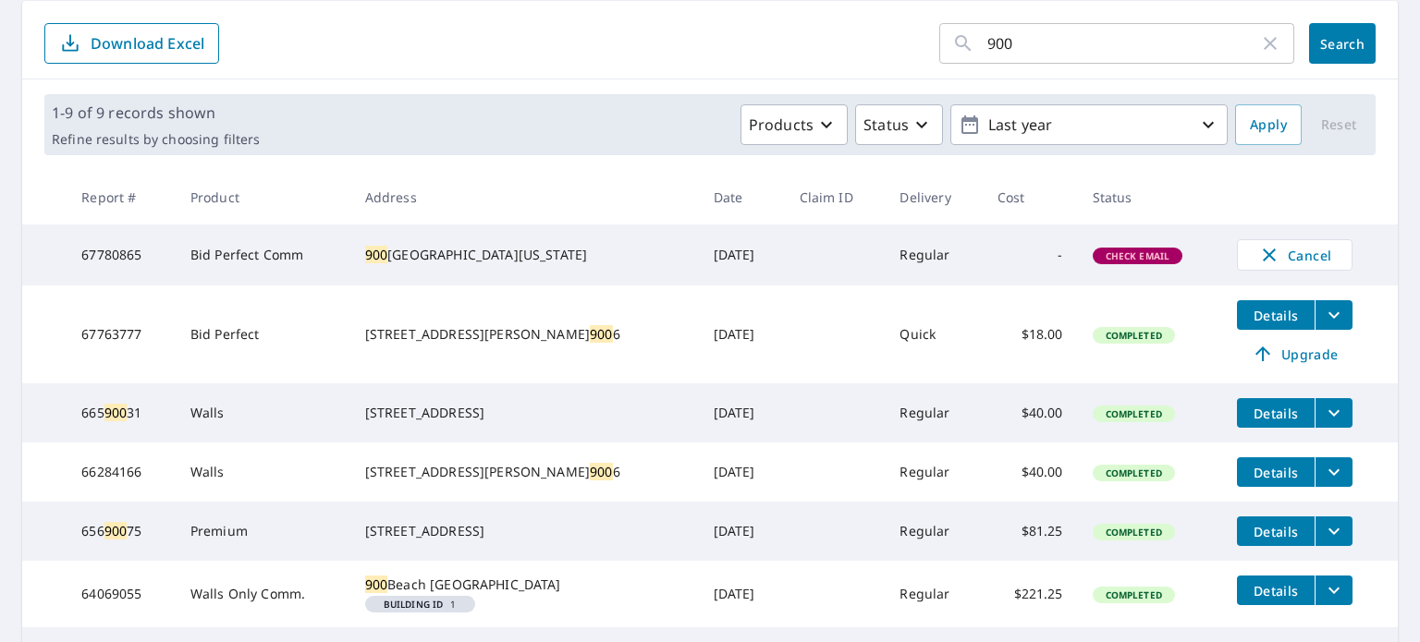
click at [1356, 39] on button "Search" at bounding box center [1342, 43] width 67 height 41
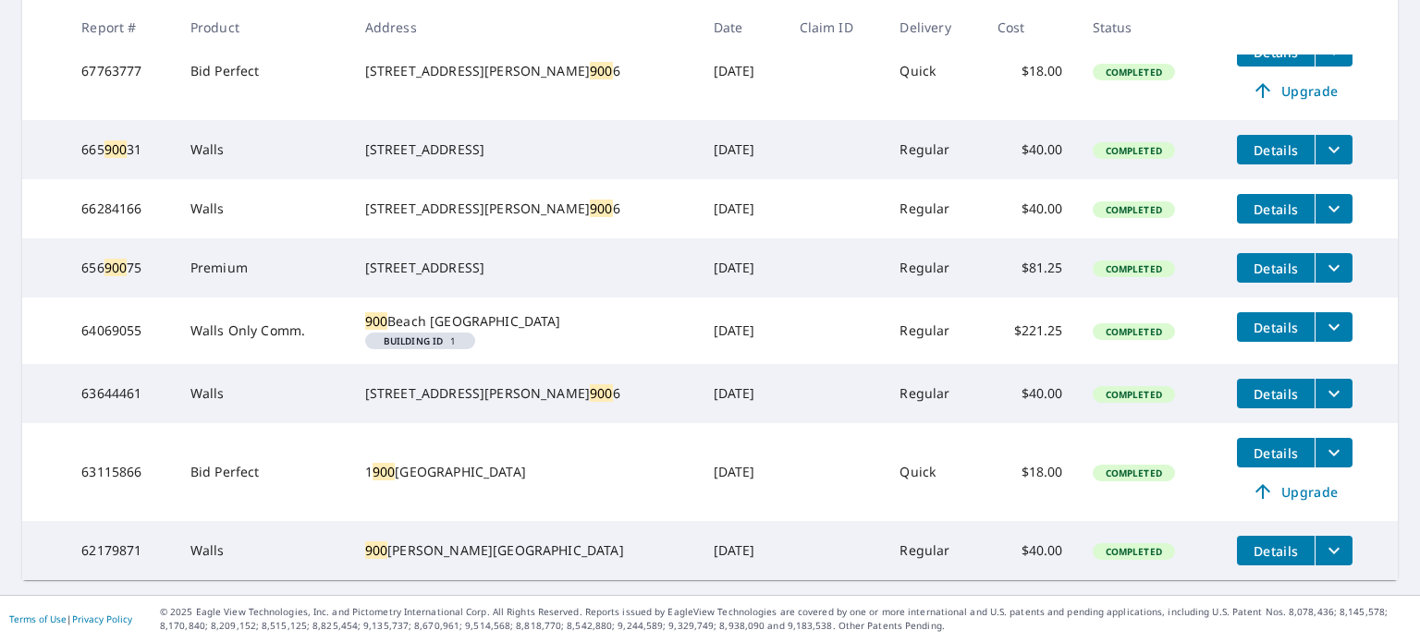
scroll to position [417, 0]
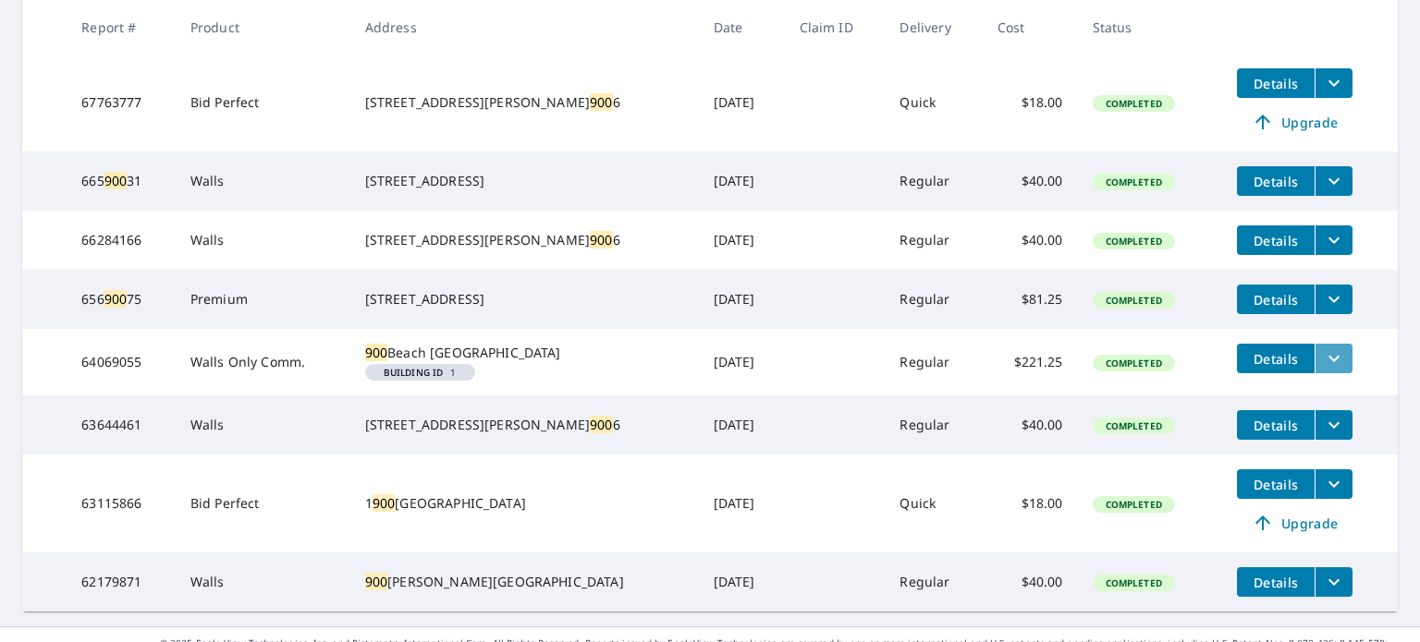
click at [1323, 370] on icon "filesDropdownBtn-64069055" at bounding box center [1334, 359] width 22 height 22
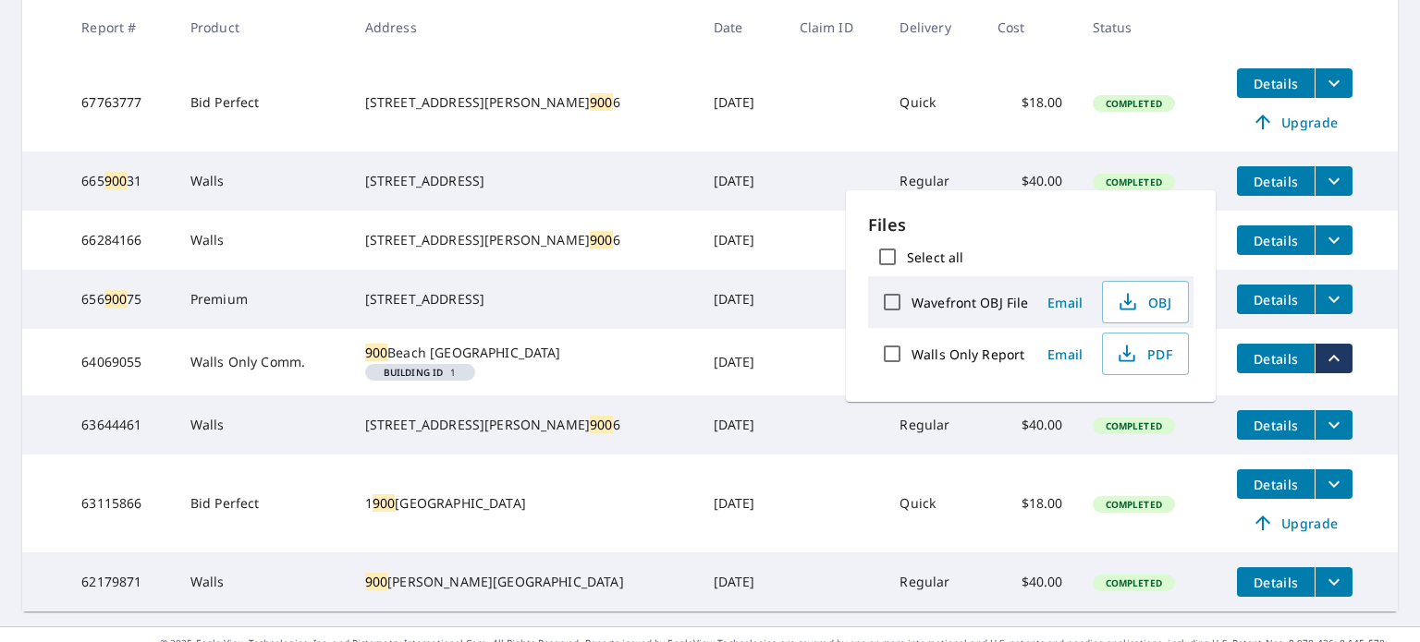
click at [1237, 373] on button "Details" at bounding box center [1276, 359] width 78 height 30
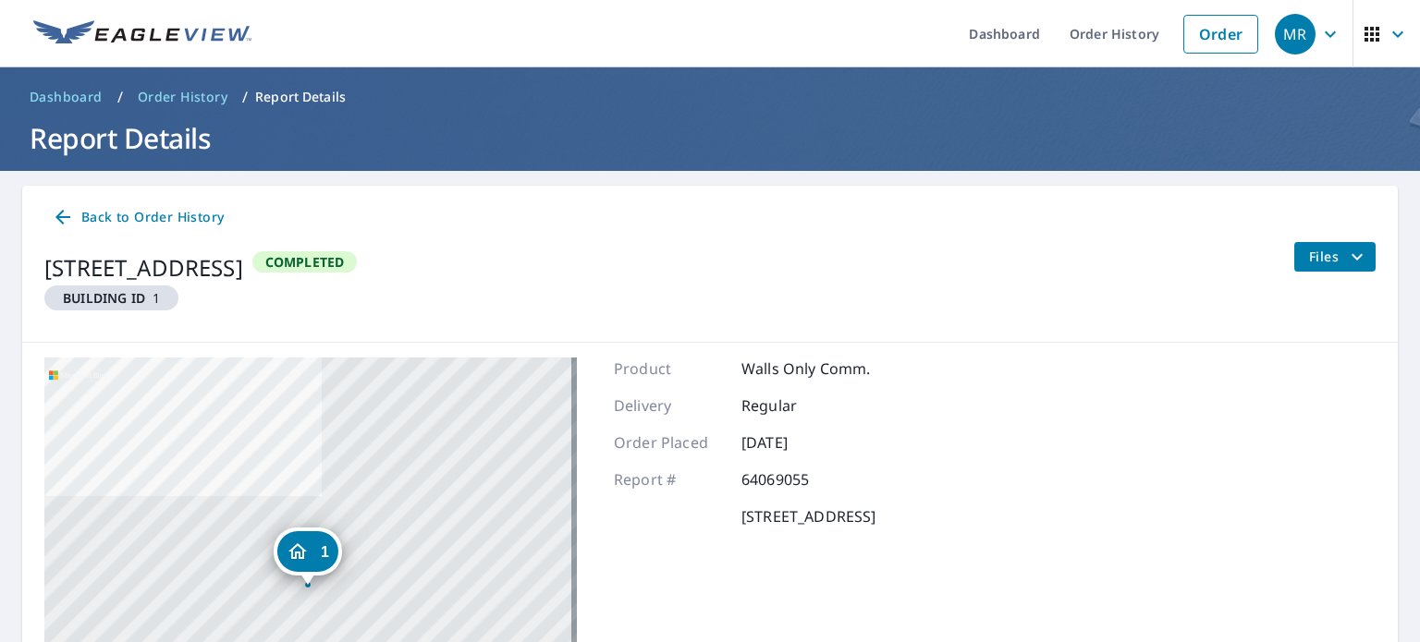
click at [1329, 251] on span "Files" at bounding box center [1338, 257] width 59 height 22
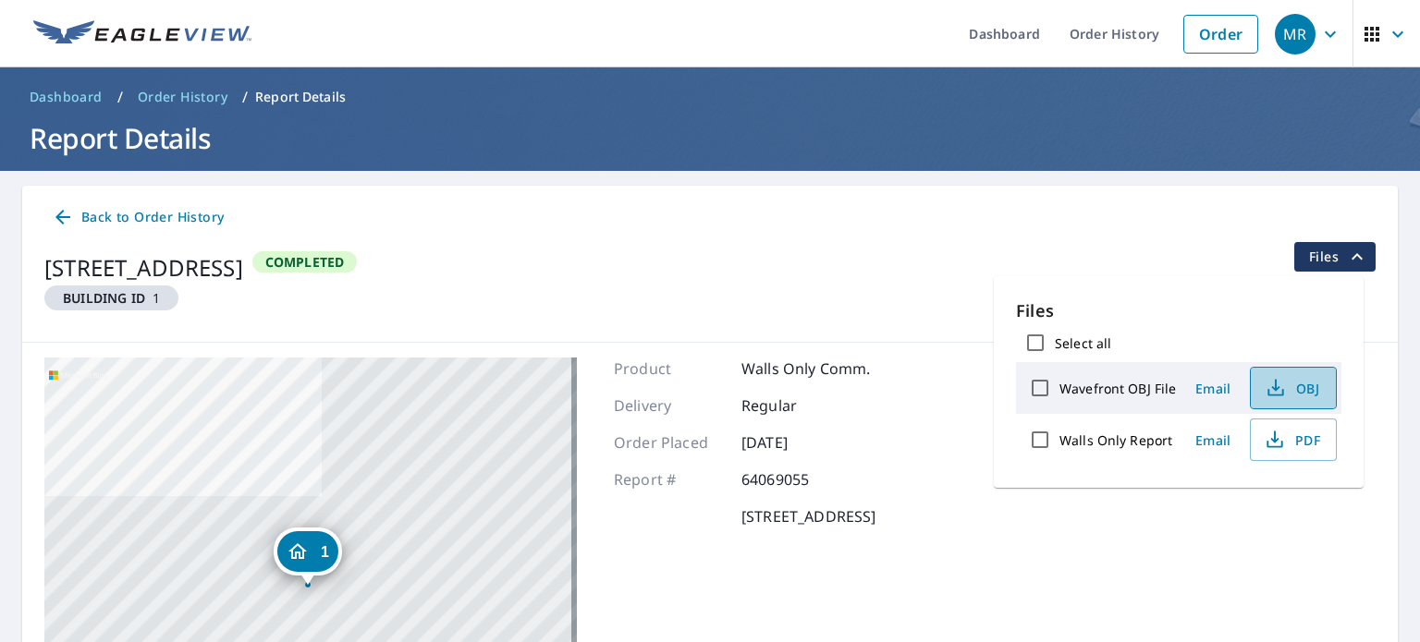
click at [1284, 390] on span "OBJ" at bounding box center [1291, 388] width 59 height 22
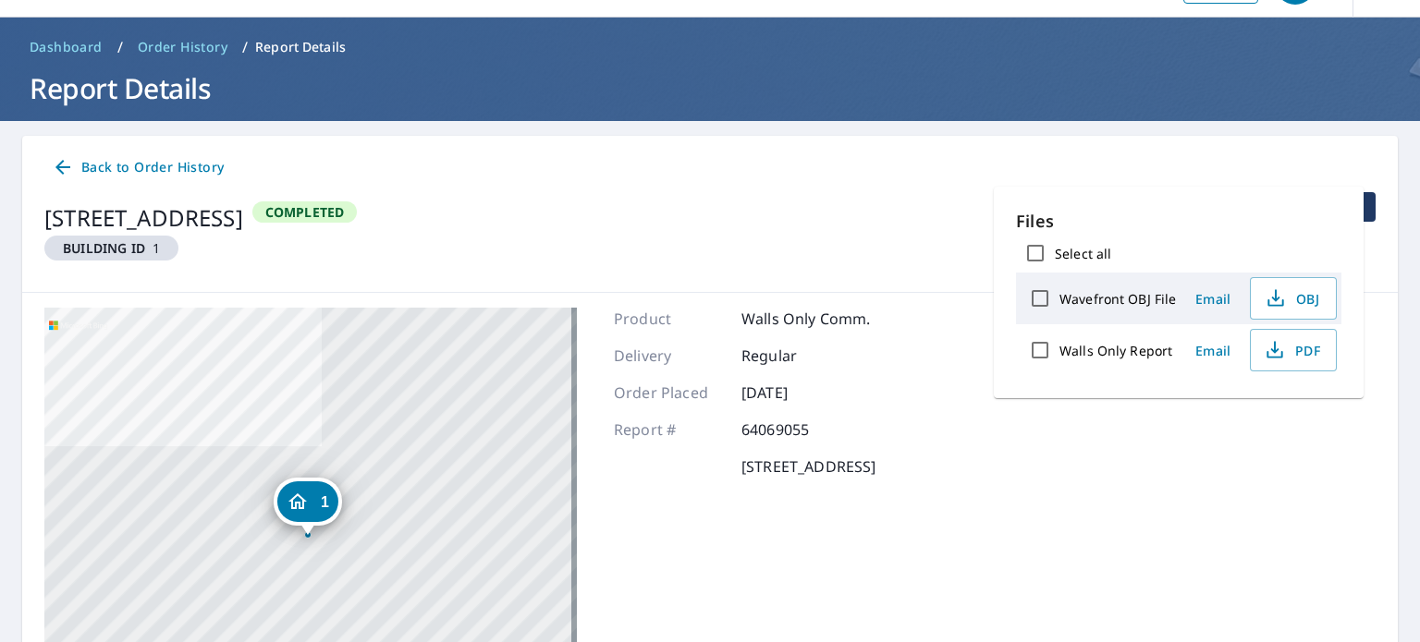
scroll to position [92, 0]
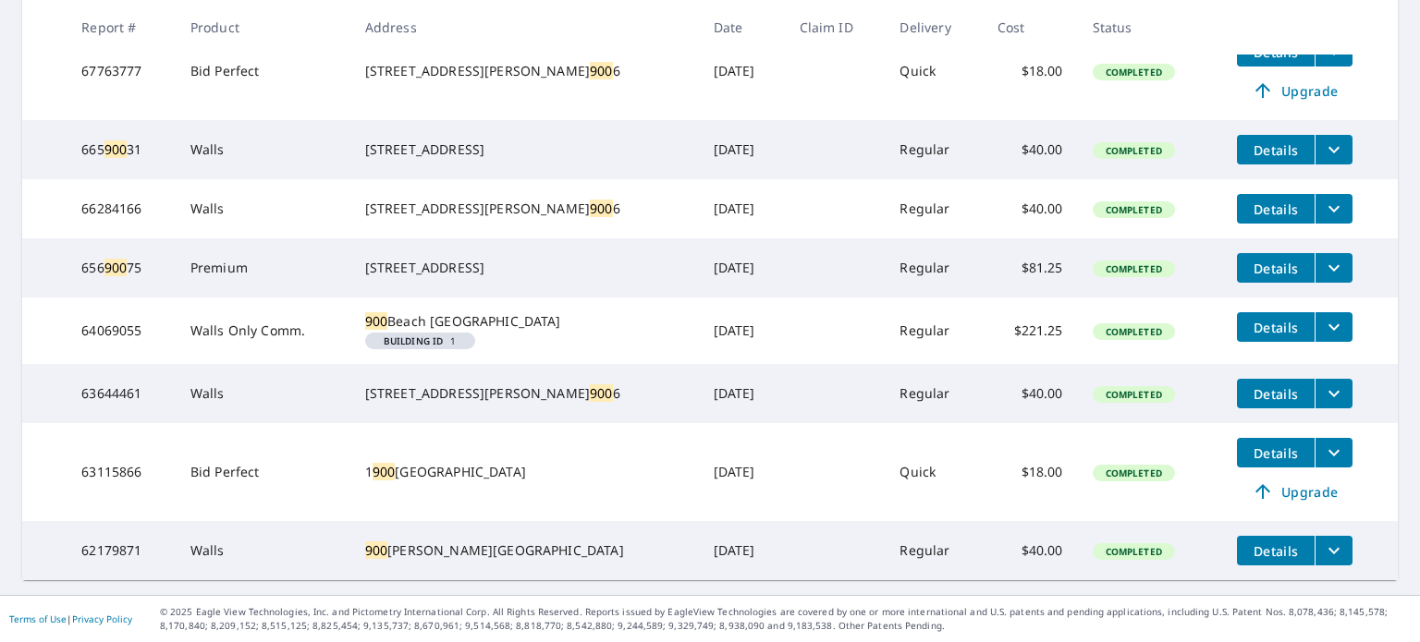
scroll to position [509, 0]
click at [1258, 319] on span "Details" at bounding box center [1275, 328] width 55 height 18
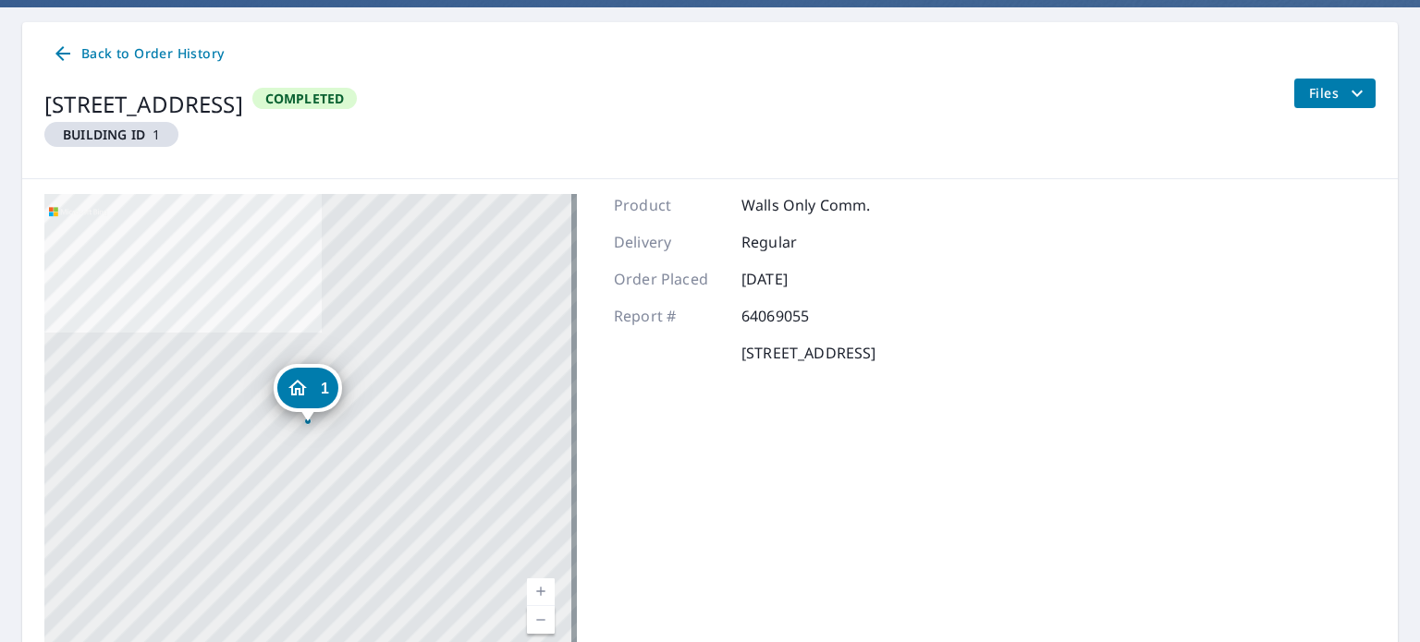
scroll to position [185, 0]
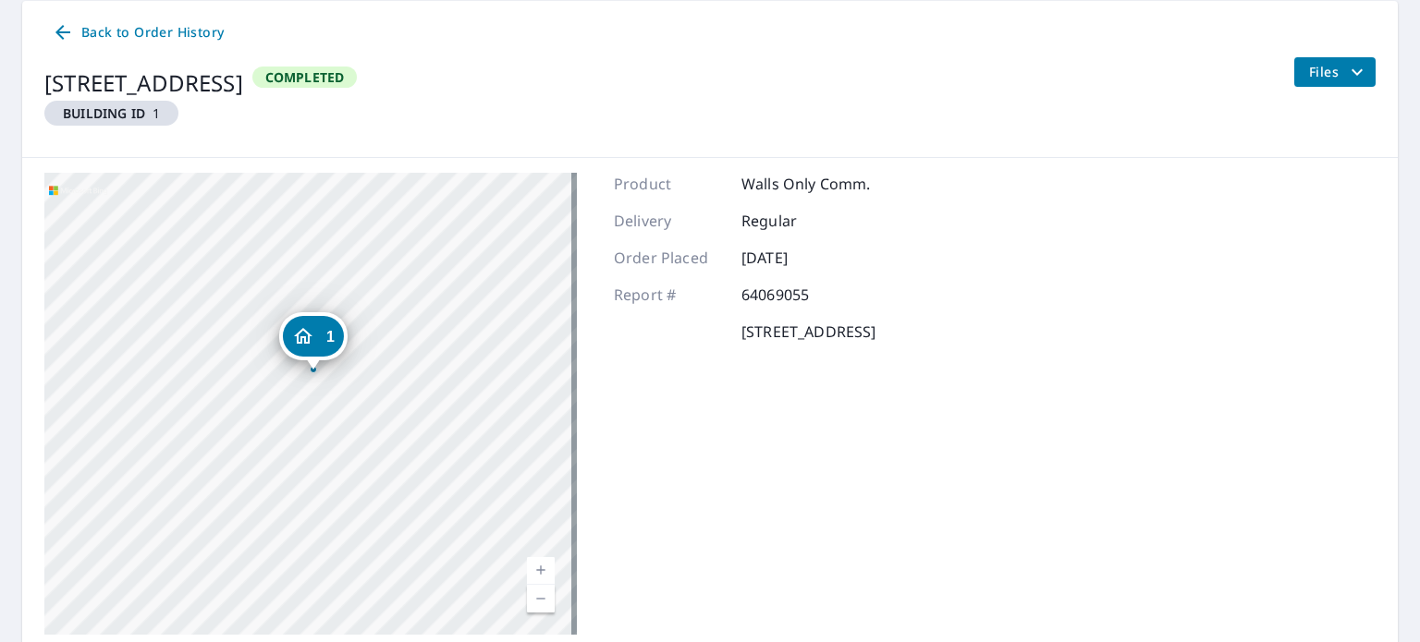
click at [1351, 73] on icon "filesDropdownBtn-64069055" at bounding box center [1356, 71] width 11 height 6
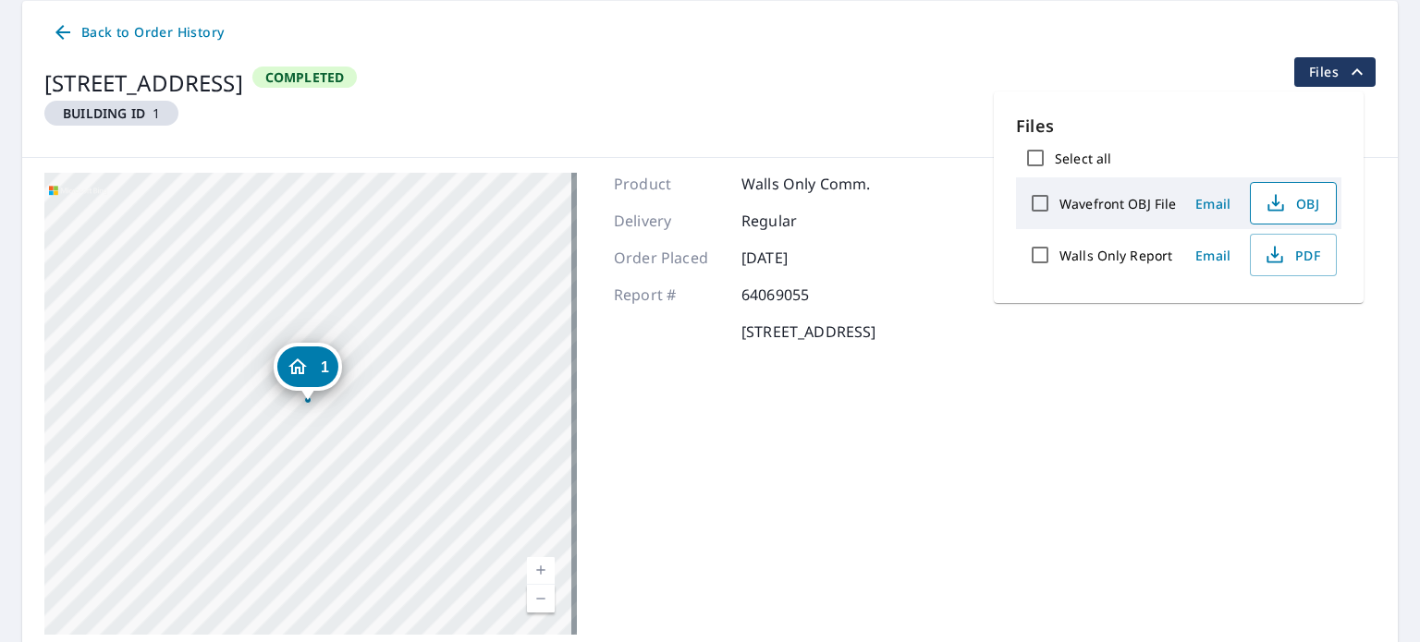
click at [1275, 197] on icon "button" at bounding box center [1276, 203] width 22 height 22
click at [679, 521] on div "Product Walls Only Comm. Delivery Regular Order Placed [DATE] Report # 64069055…" at bounding box center [745, 404] width 262 height 462
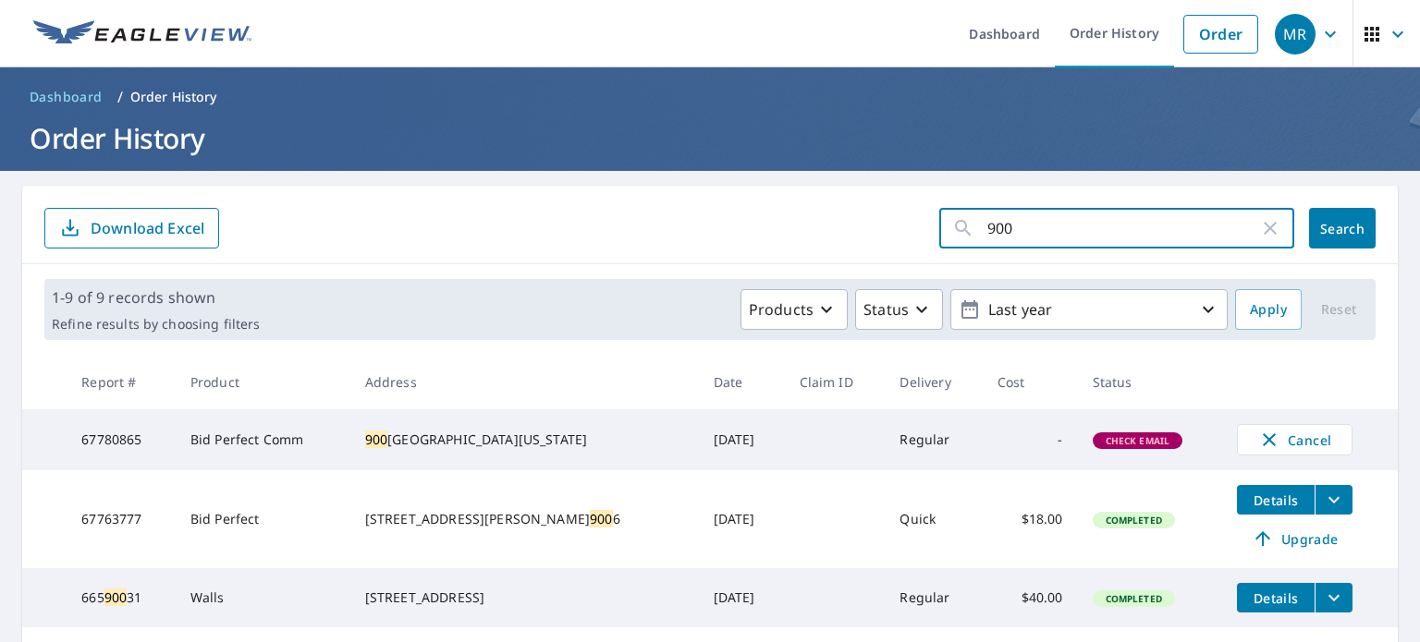
click at [1041, 228] on input "900" at bounding box center [1123, 228] width 272 height 52
click at [1326, 225] on span "Search" at bounding box center [1342, 229] width 37 height 18
drag, startPoint x: 1076, startPoint y: 235, endPoint x: 835, endPoint y: 247, distance: 241.6
click at [835, 247] on form "900 ​ Search Download Excel" at bounding box center [709, 228] width 1331 height 41
type input "08401"
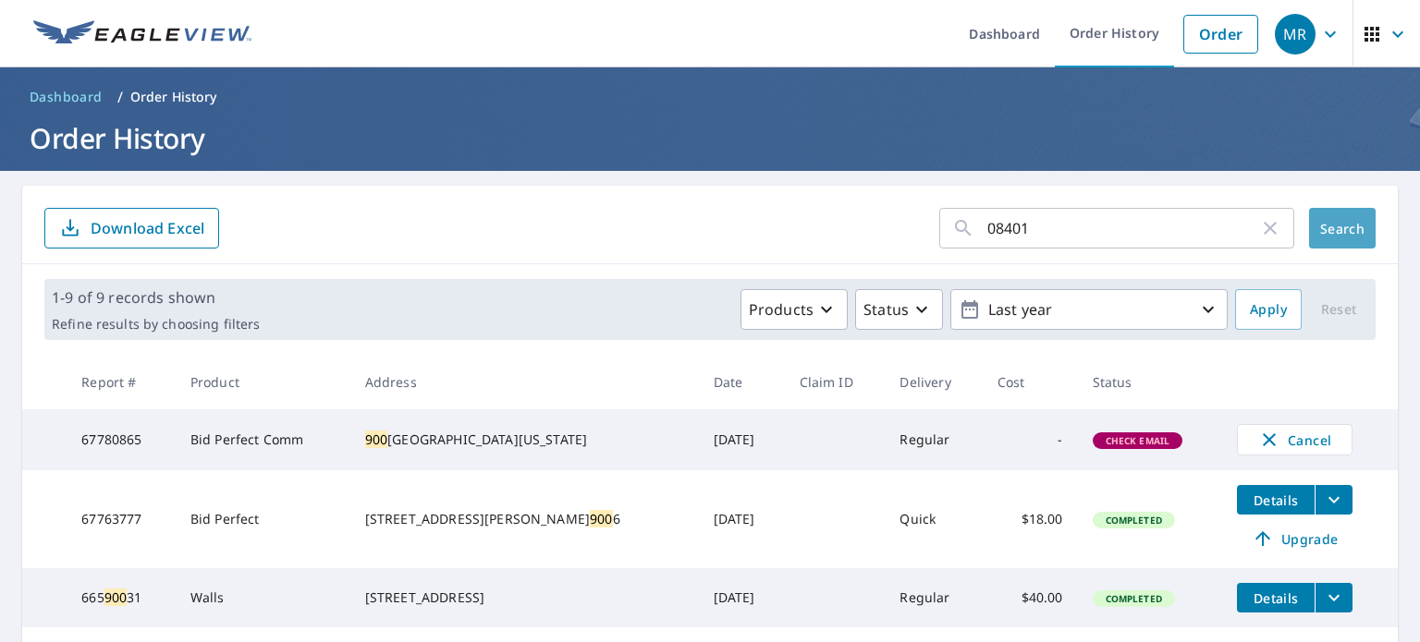
click at [1324, 228] on span "Search" at bounding box center [1342, 229] width 37 height 18
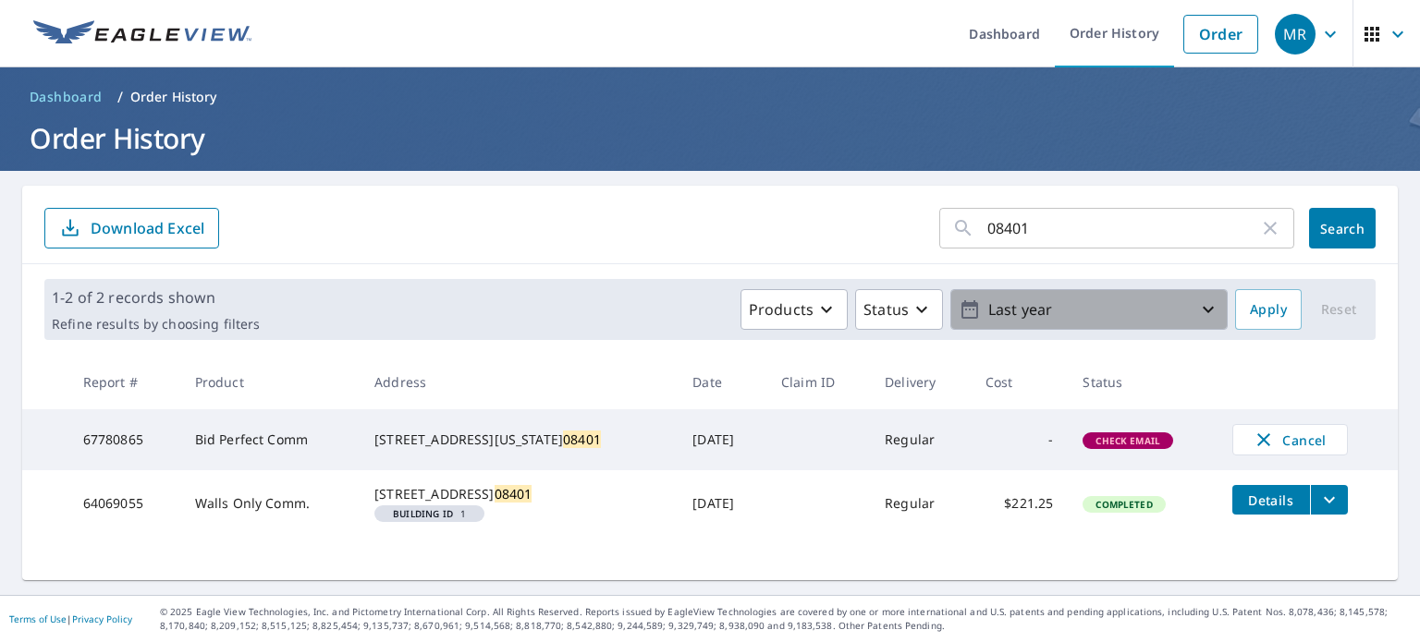
click at [1168, 306] on p "Last year" at bounding box center [1089, 310] width 216 height 32
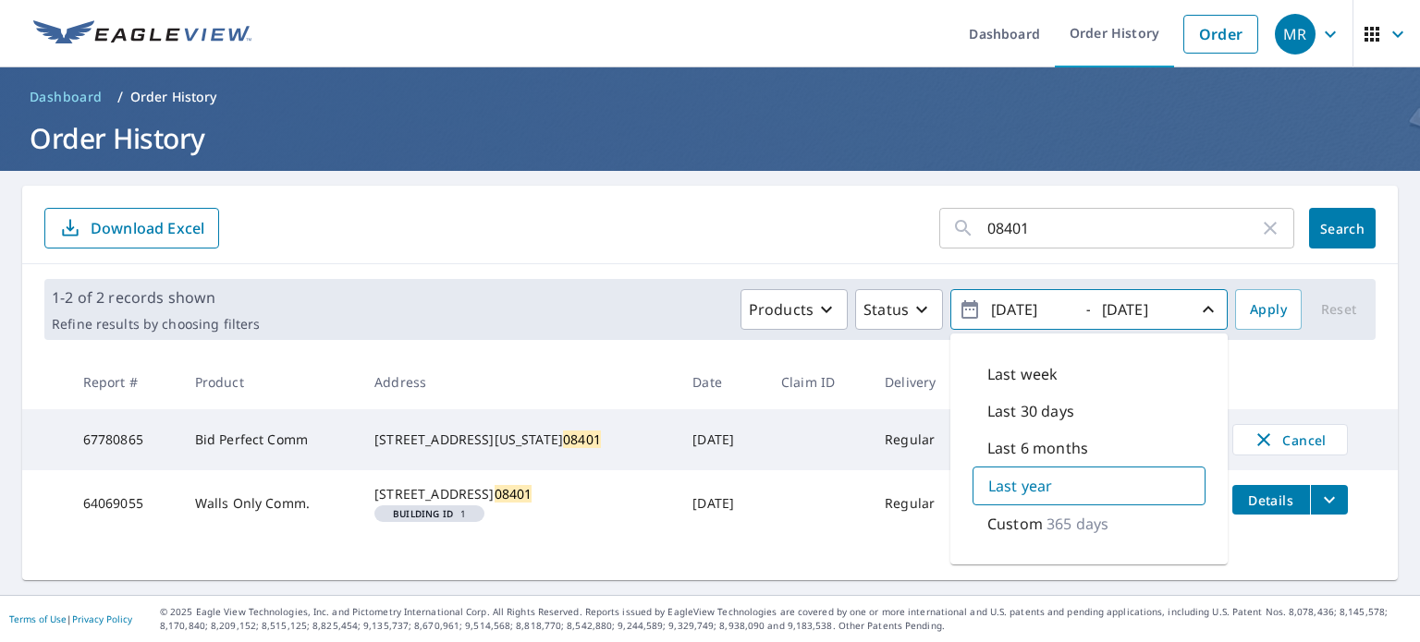
click at [1087, 527] on p "365 days" at bounding box center [1077, 524] width 62 height 22
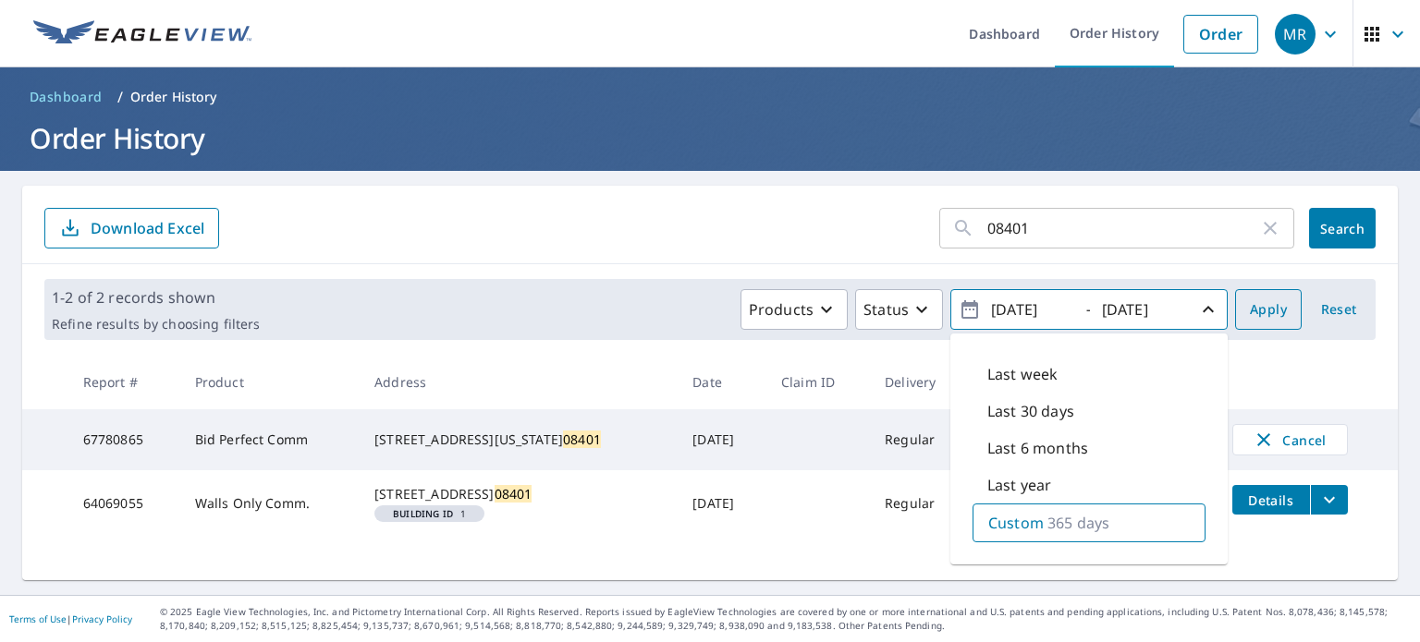
click at [1268, 310] on span "Apply" at bounding box center [1268, 310] width 37 height 23
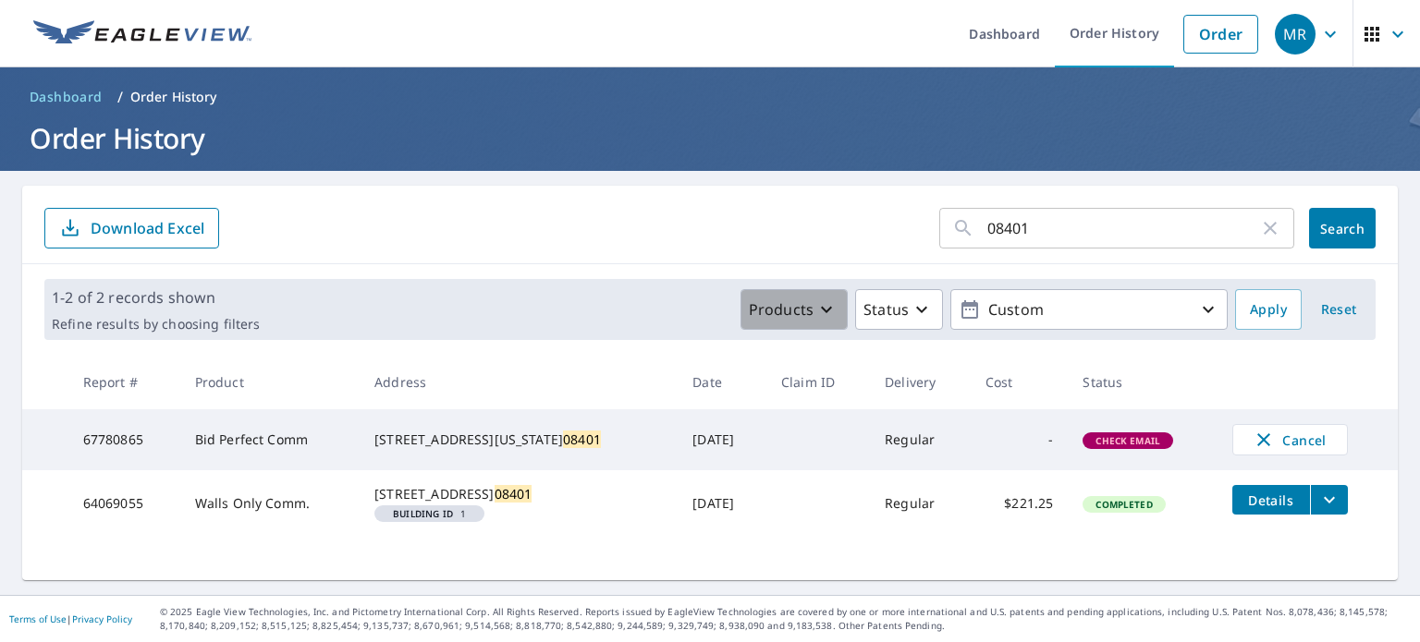
click at [815, 305] on icon "button" at bounding box center [826, 310] width 22 height 22
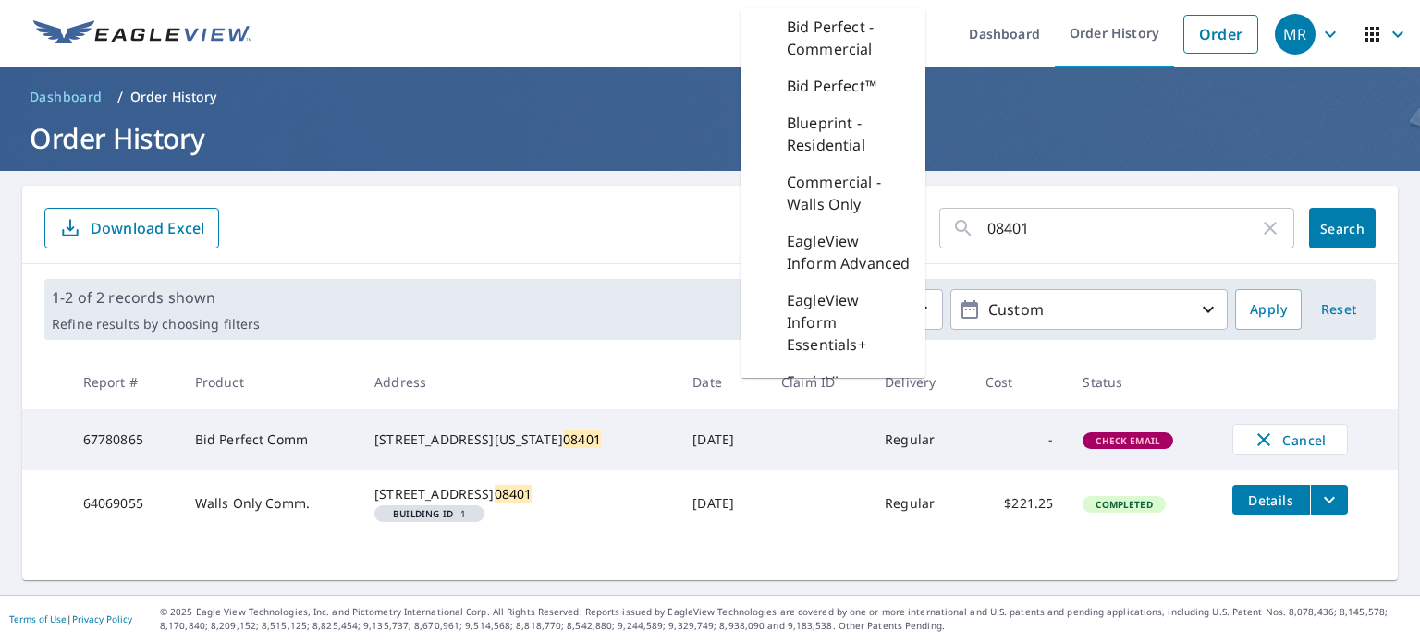
click at [590, 247] on form "08401 ​ Search Download Excel" at bounding box center [709, 228] width 1331 height 41
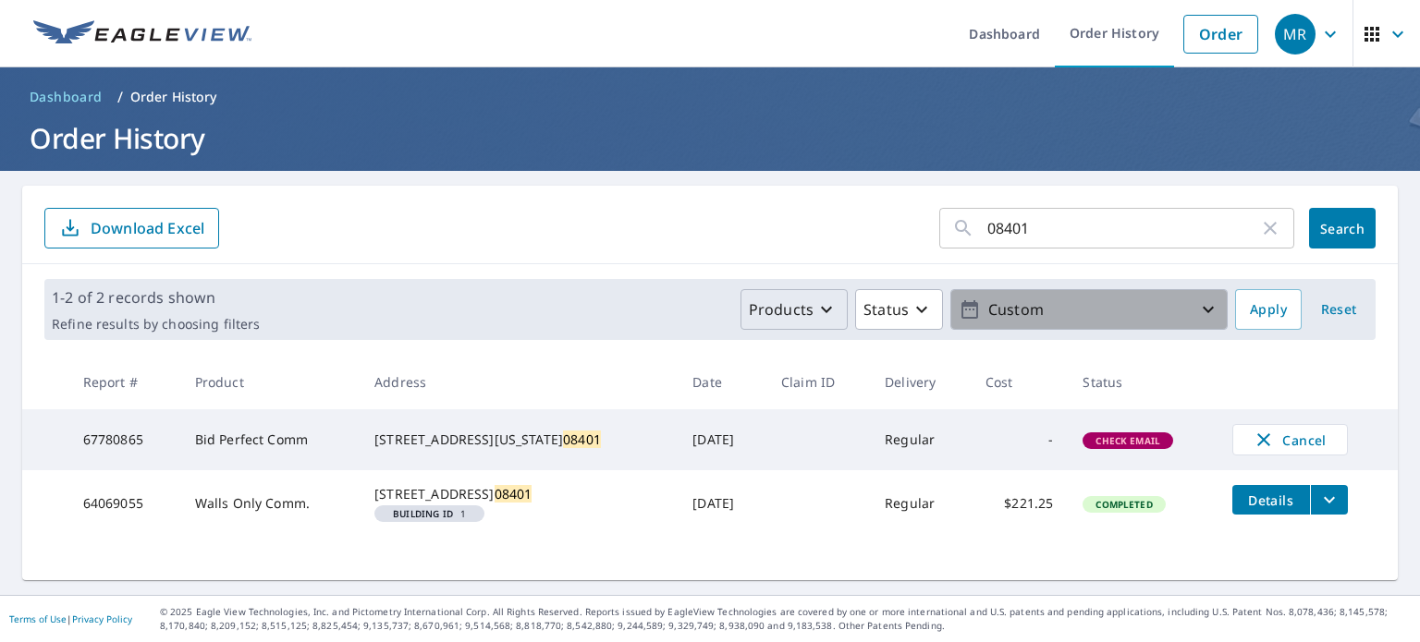
click at [1180, 317] on p "Custom" at bounding box center [1089, 310] width 216 height 32
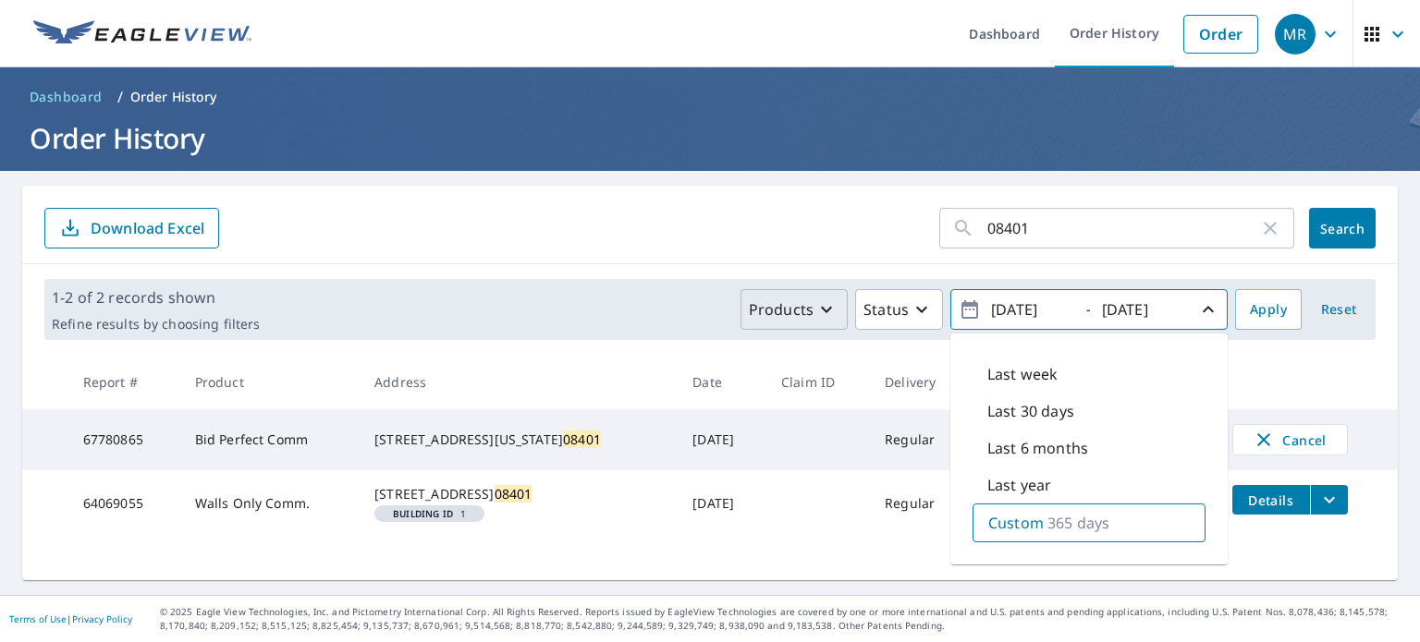
click at [1057, 520] on p "365 days" at bounding box center [1078, 523] width 62 height 22
drag, startPoint x: 1057, startPoint y: 306, endPoint x: 1074, endPoint y: 309, distance: 17.8
click at [1074, 309] on span "[DATE] - [DATE]" at bounding box center [1089, 310] width 261 height 32
type input "[DATE]"
click at [1258, 309] on span "Apply" at bounding box center [1268, 310] width 37 height 23
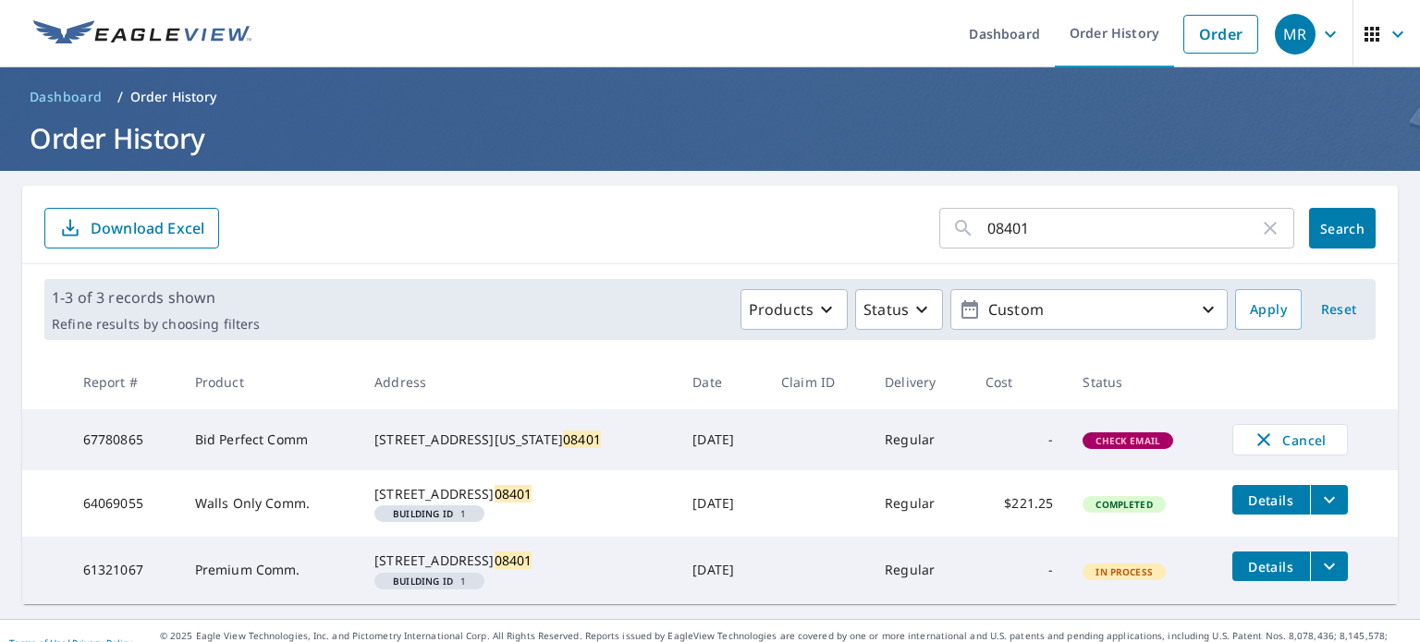
scroll to position [66, 0]
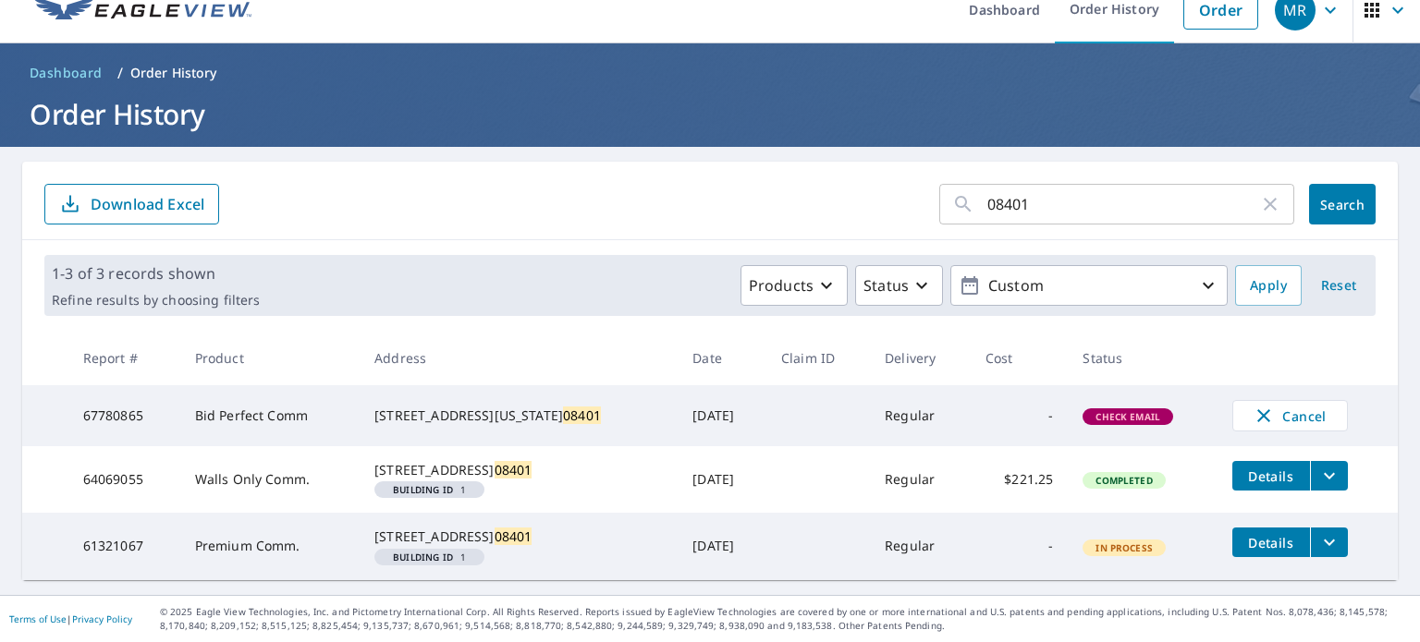
click at [1274, 534] on span "Details" at bounding box center [1270, 543] width 55 height 18
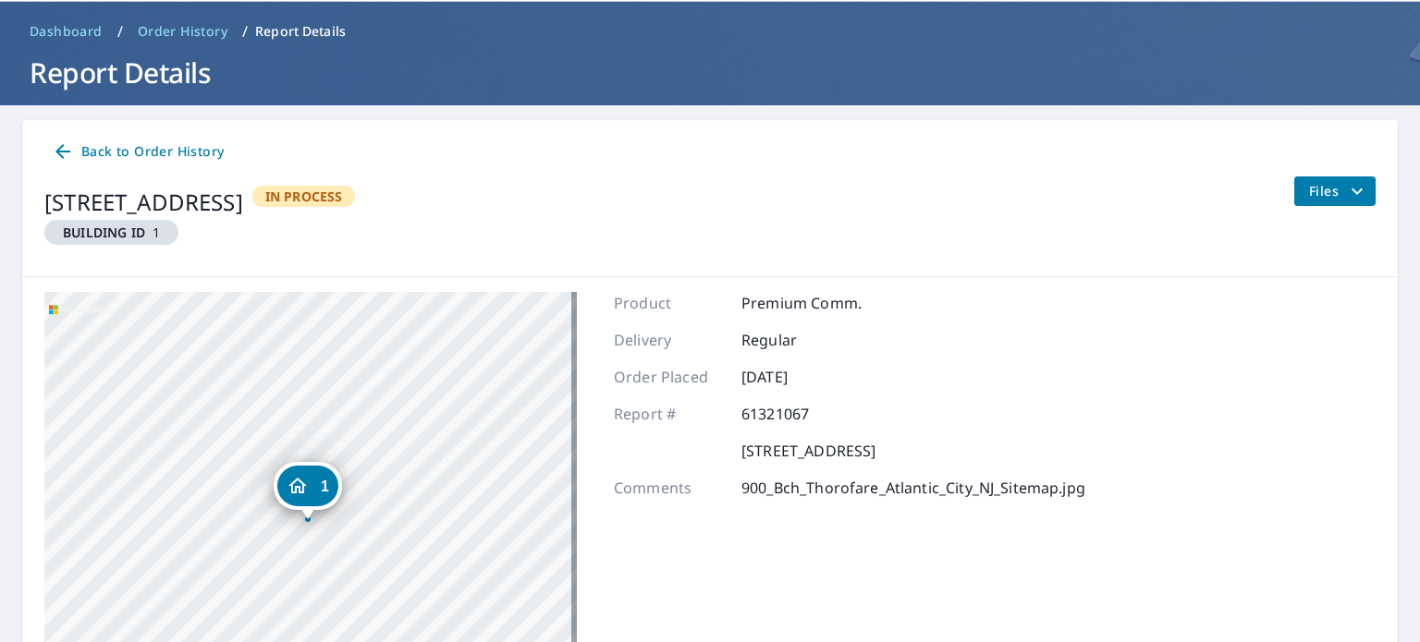
click at [1309, 189] on span "Files" at bounding box center [1338, 191] width 59 height 22
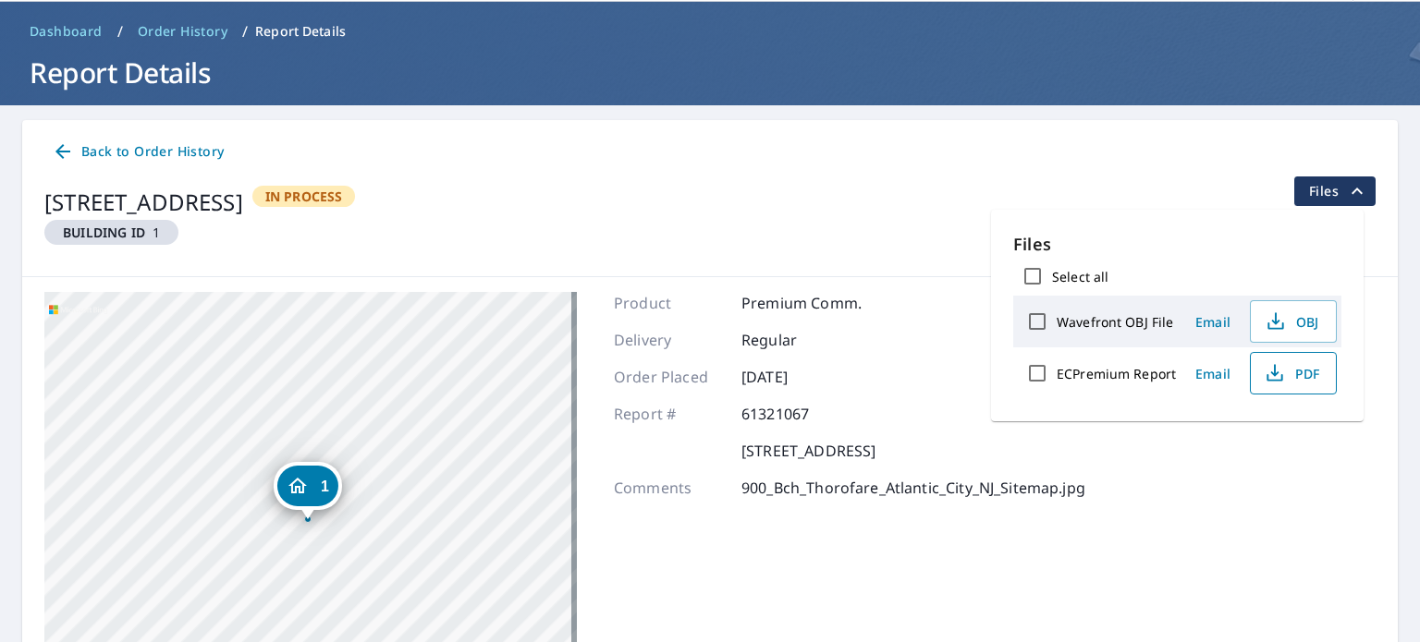
click at [1289, 375] on span "PDF" at bounding box center [1291, 373] width 59 height 22
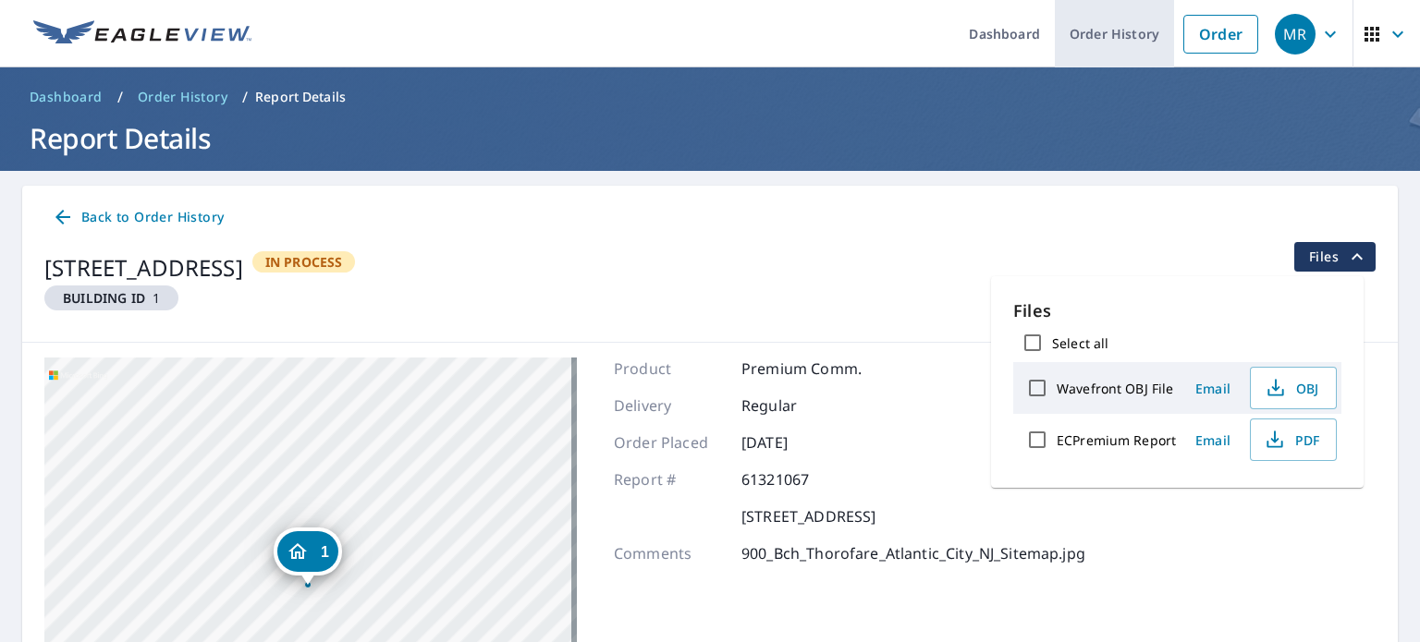
click at [1118, 36] on link "Order History" at bounding box center [1114, 33] width 119 height 67
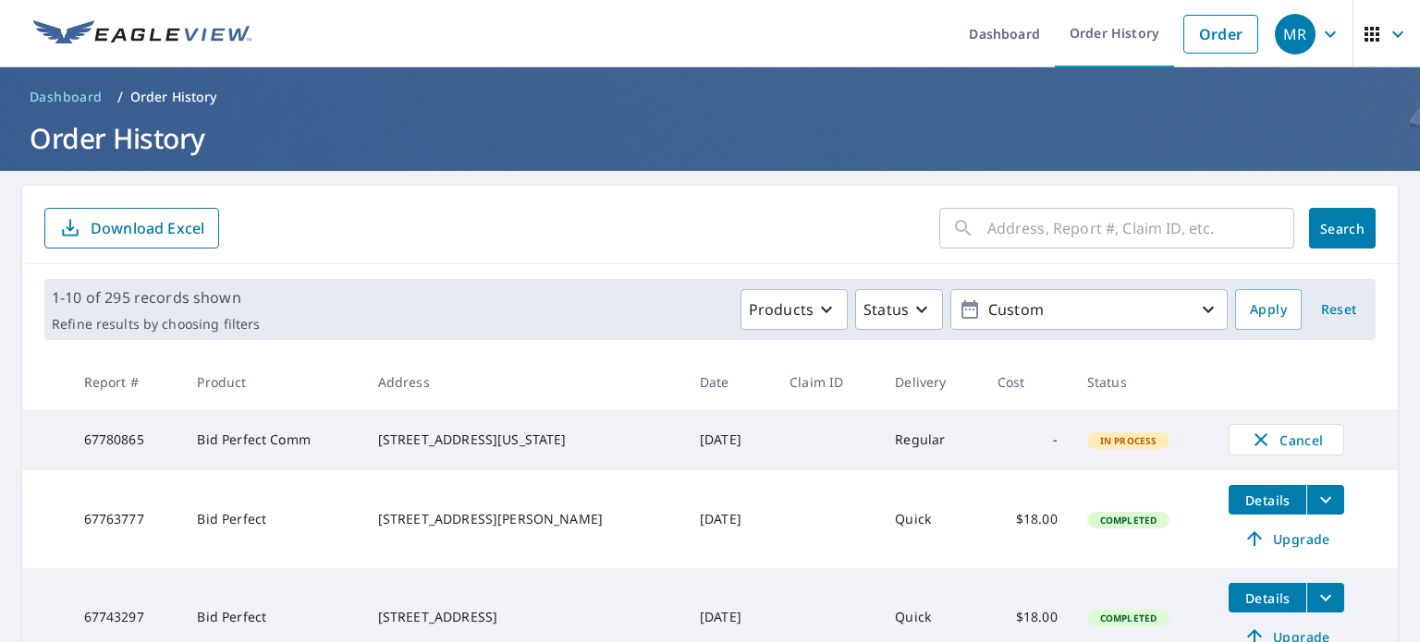
scroll to position [92, 0]
